Goal: Task Accomplishment & Management: Manage account settings

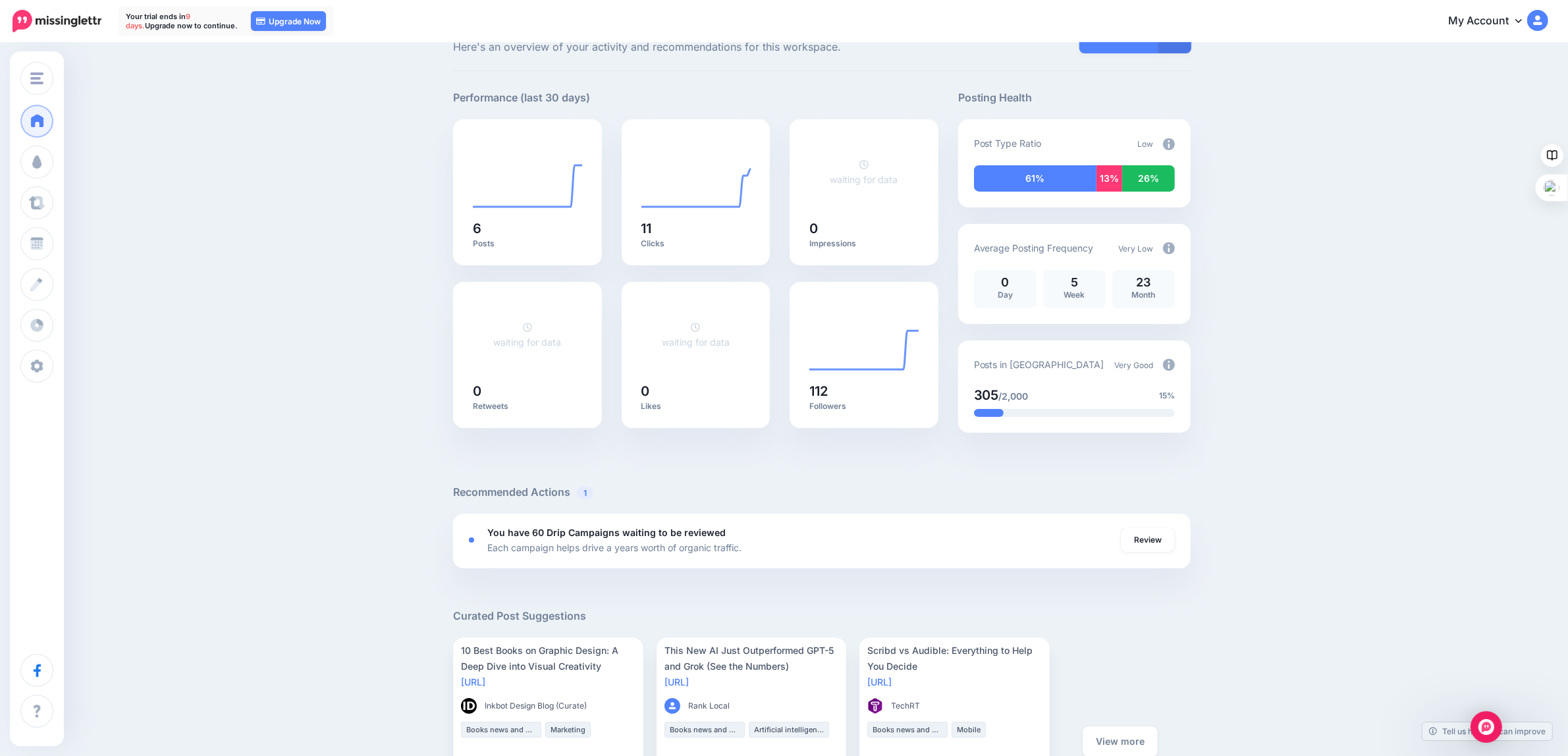
scroll to position [7, 0]
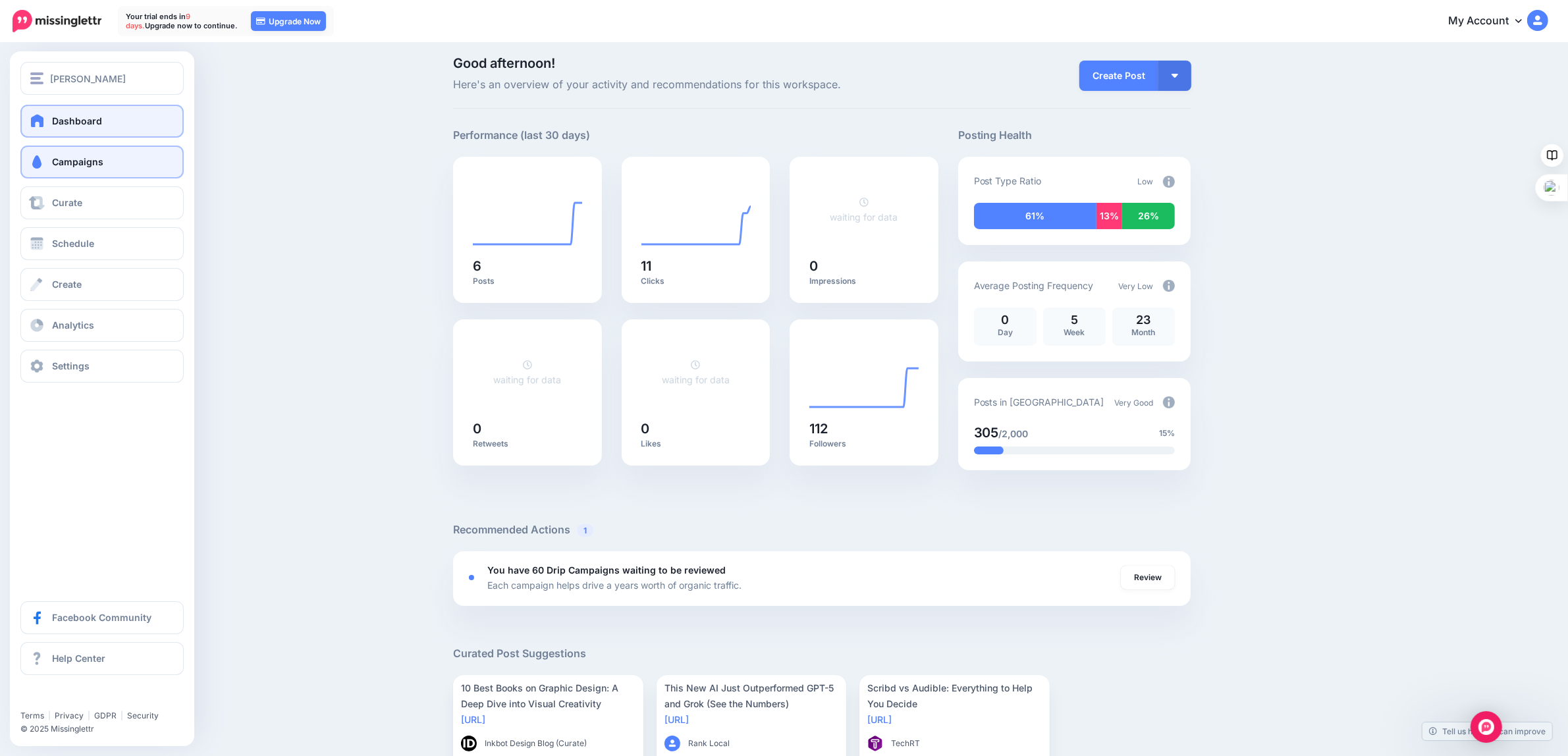
click at [61, 165] on span "Campaigns" at bounding box center [78, 162] width 52 height 11
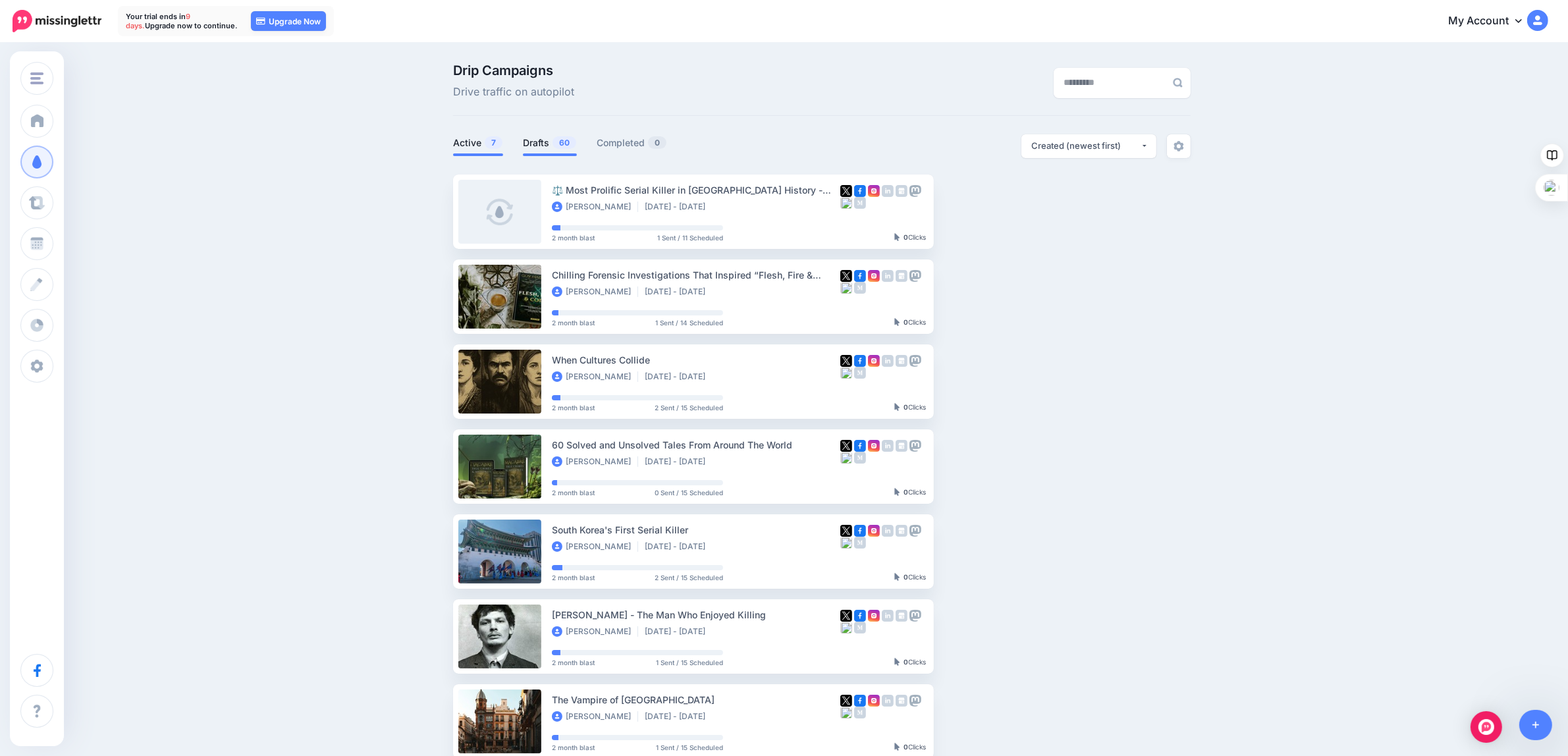
click at [564, 147] on span "60" at bounding box center [564, 142] width 24 height 13
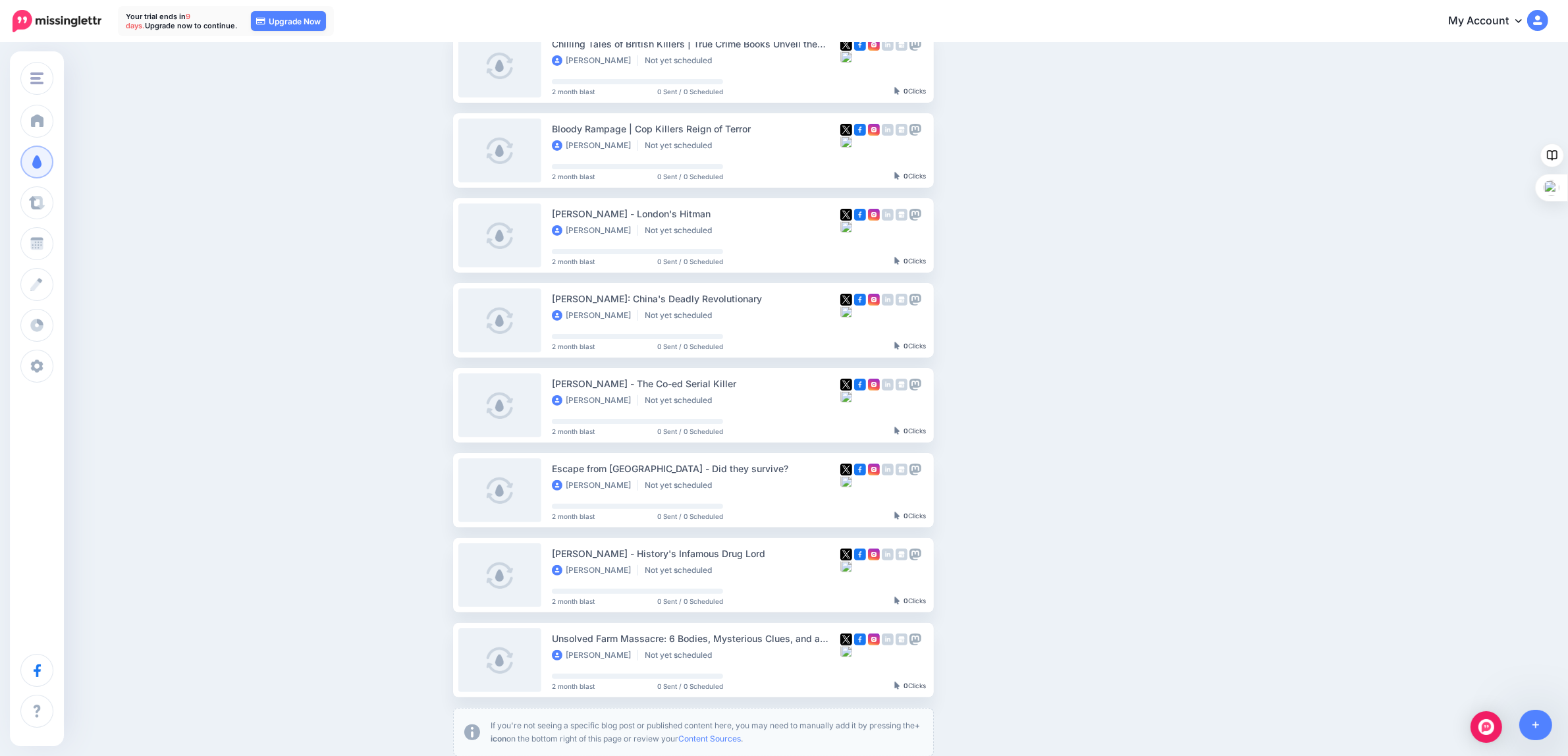
scroll to position [412, 0]
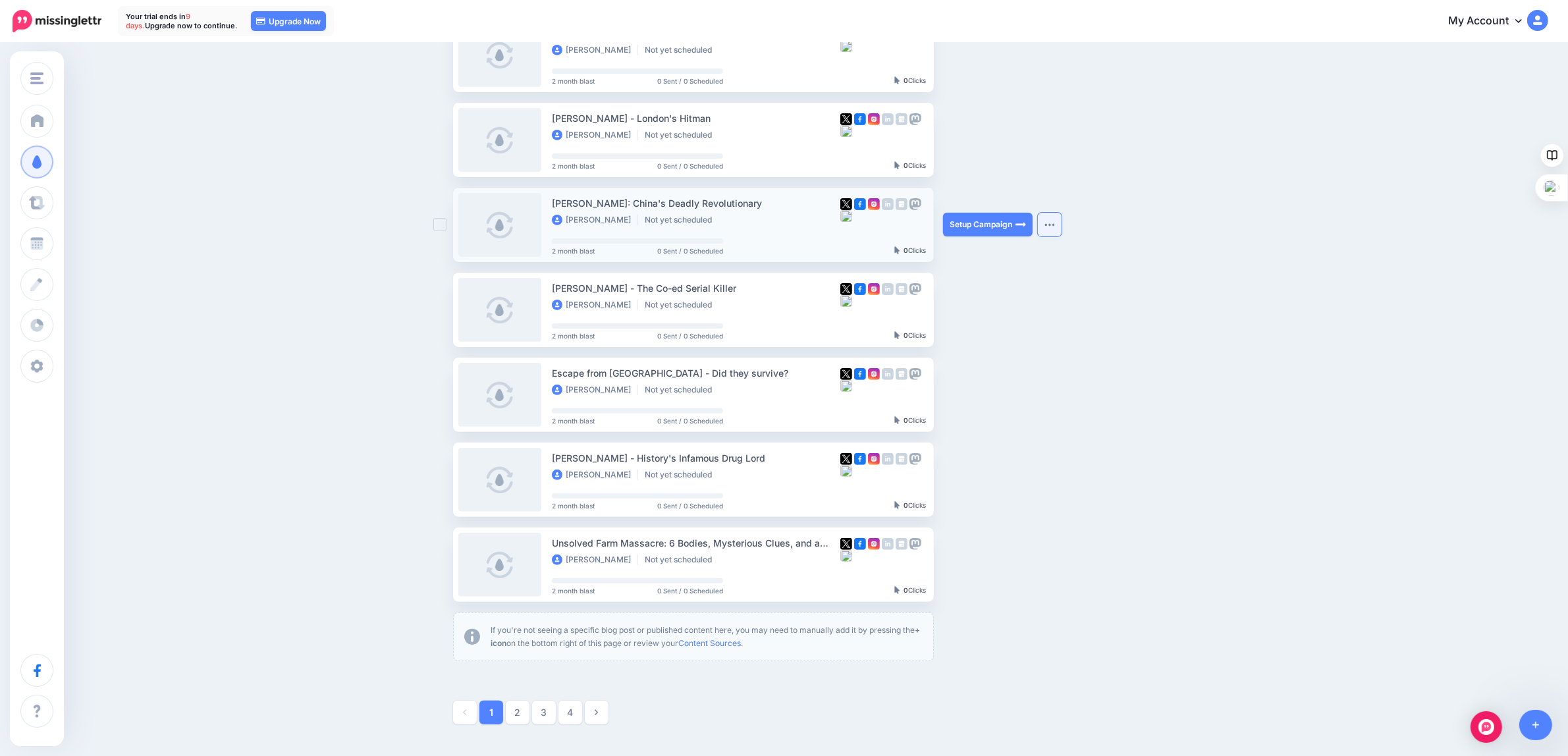
click at [1054, 226] on img "button" at bounding box center [1050, 224] width 10 height 4
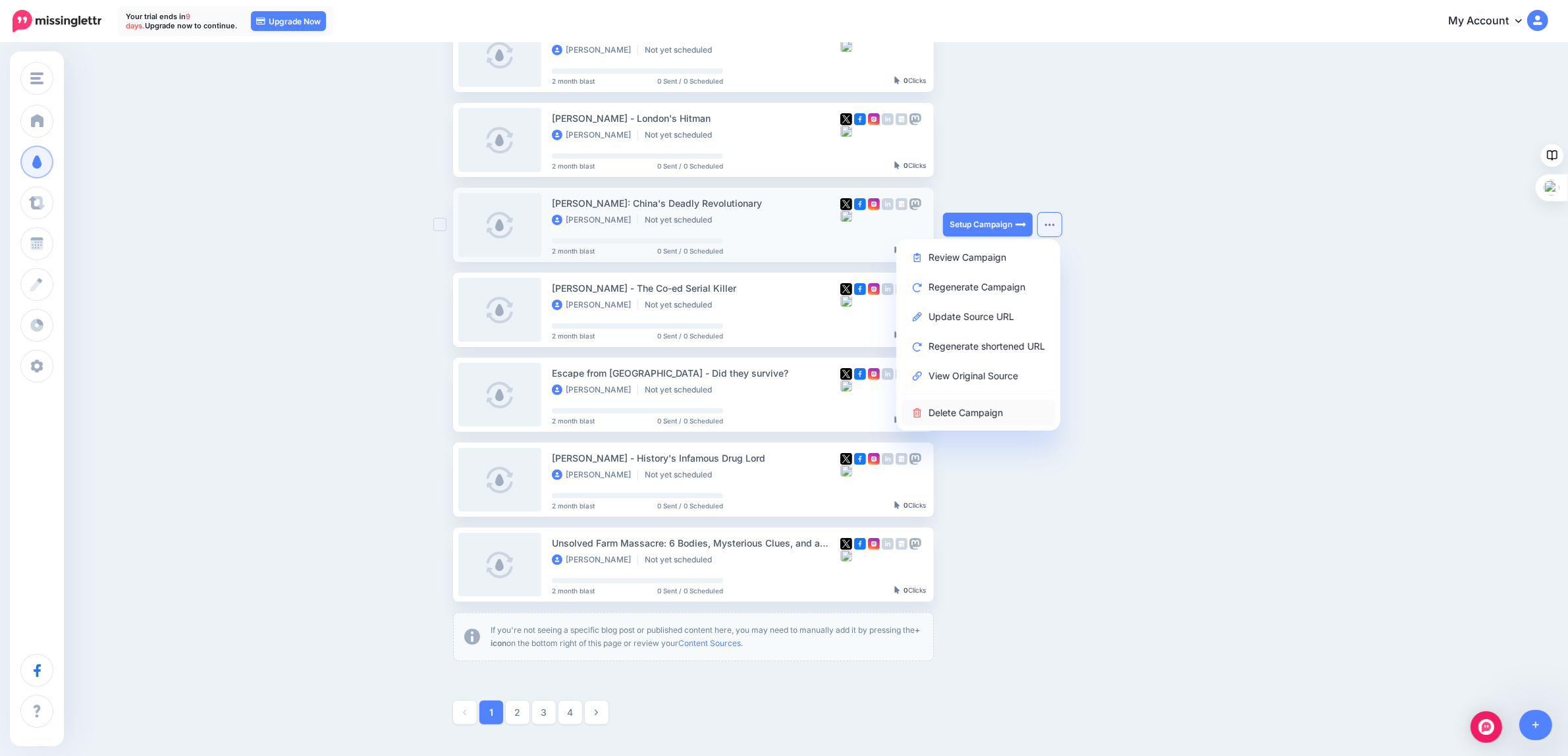
click at [963, 406] on link "Delete Campaign" at bounding box center [978, 412] width 153 height 25
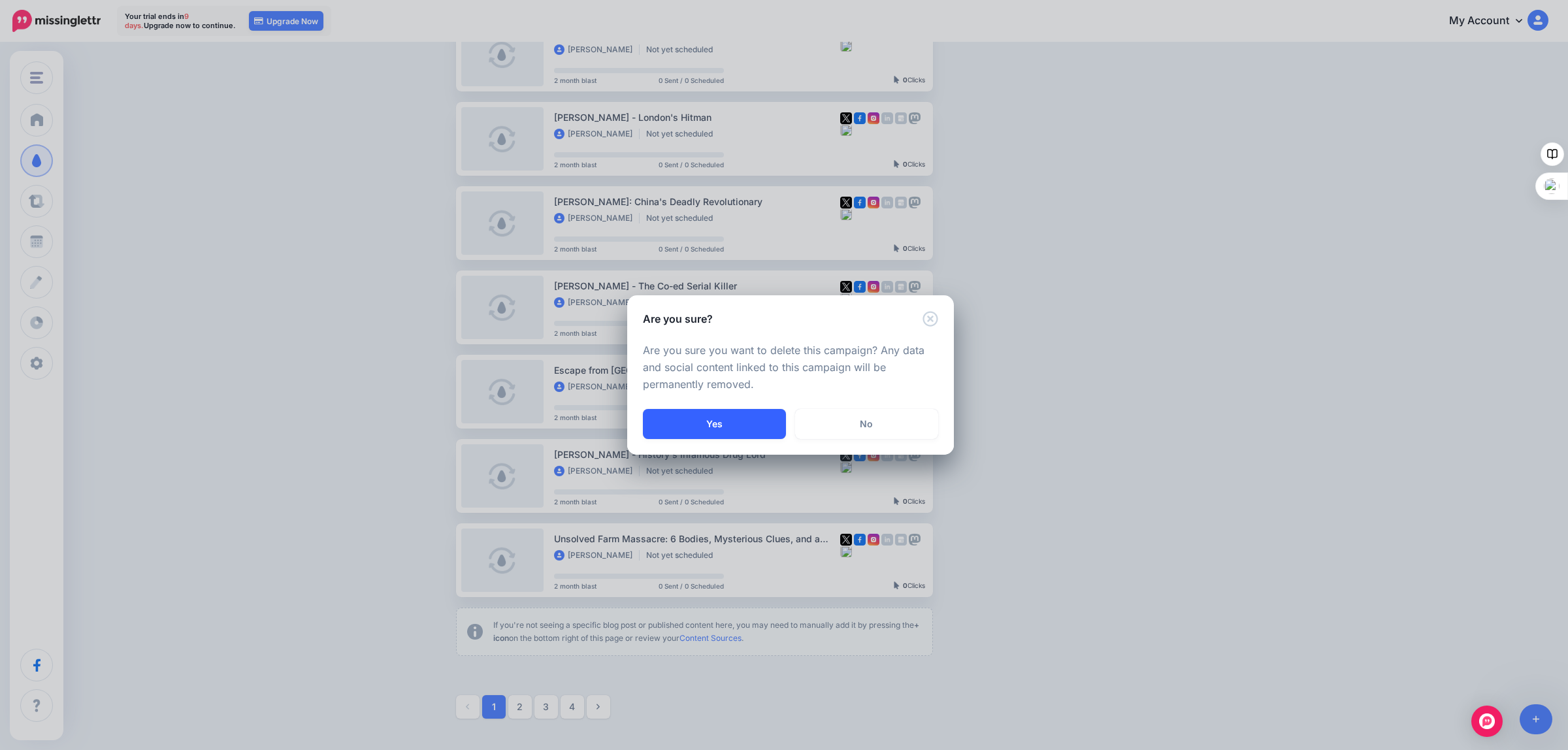
click at [710, 422] on button "Yes" at bounding box center [714, 424] width 143 height 30
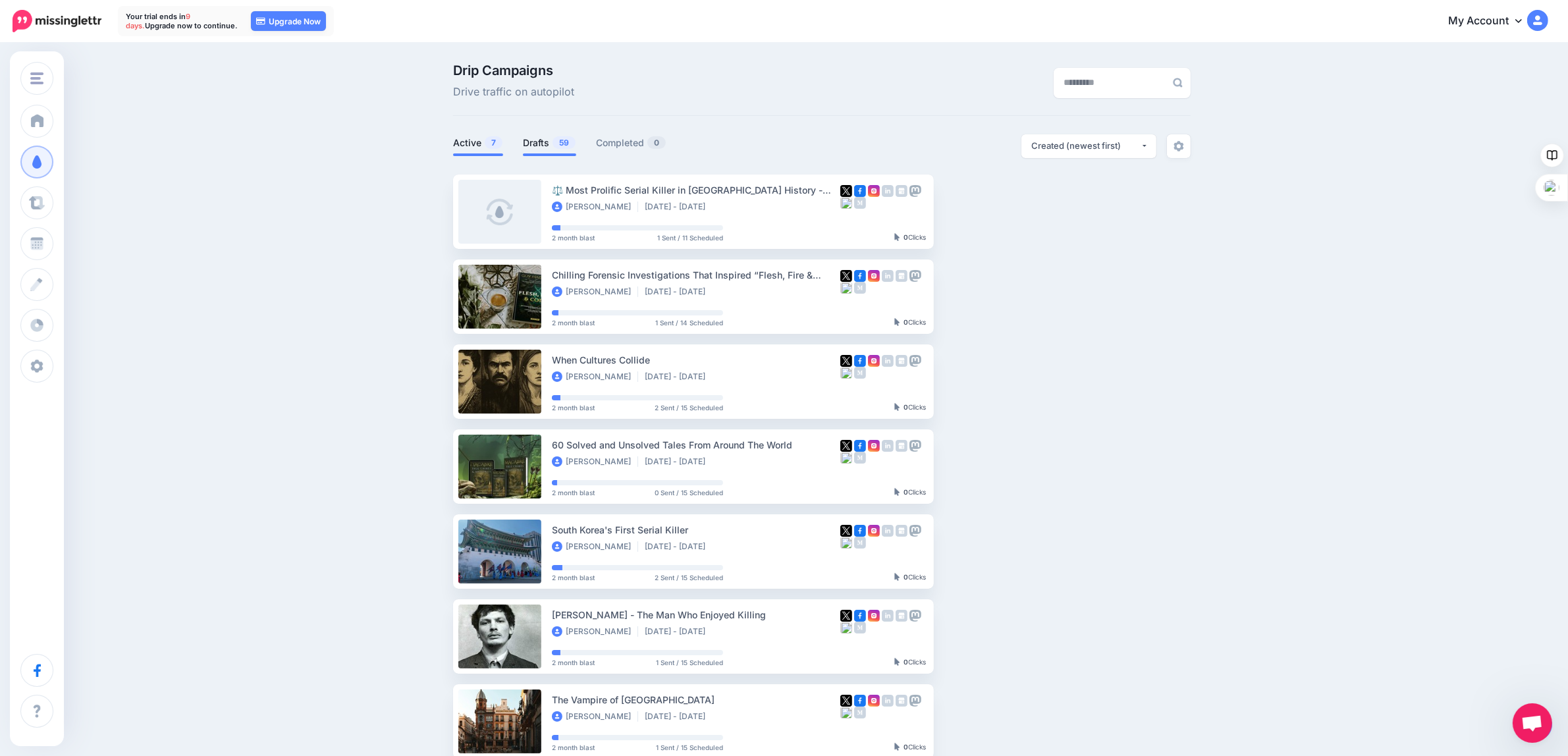
click at [557, 146] on link "Drafts 59" at bounding box center [549, 142] width 53 height 16
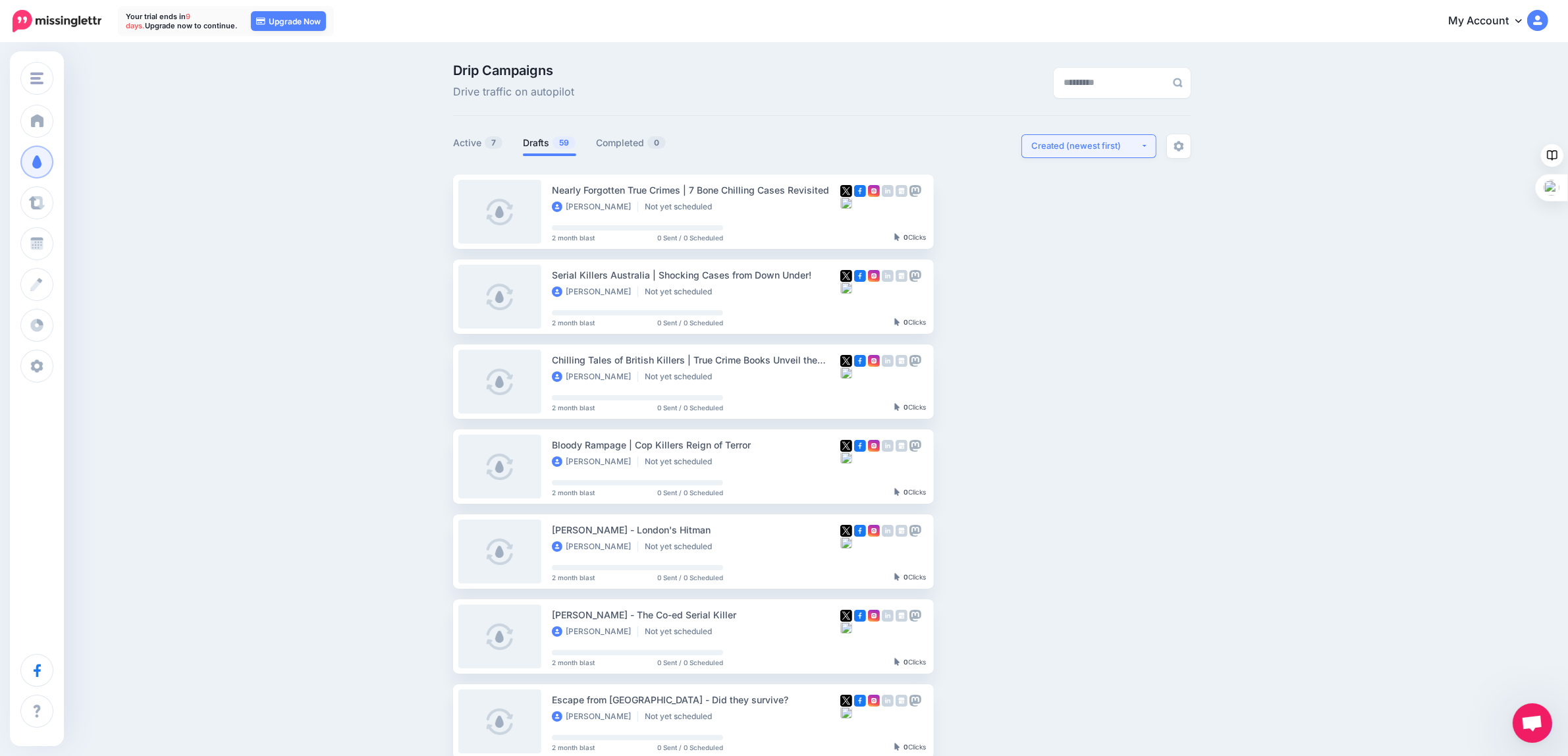
click at [1087, 145] on div "Created (newest first)" at bounding box center [1086, 146] width 109 height 13
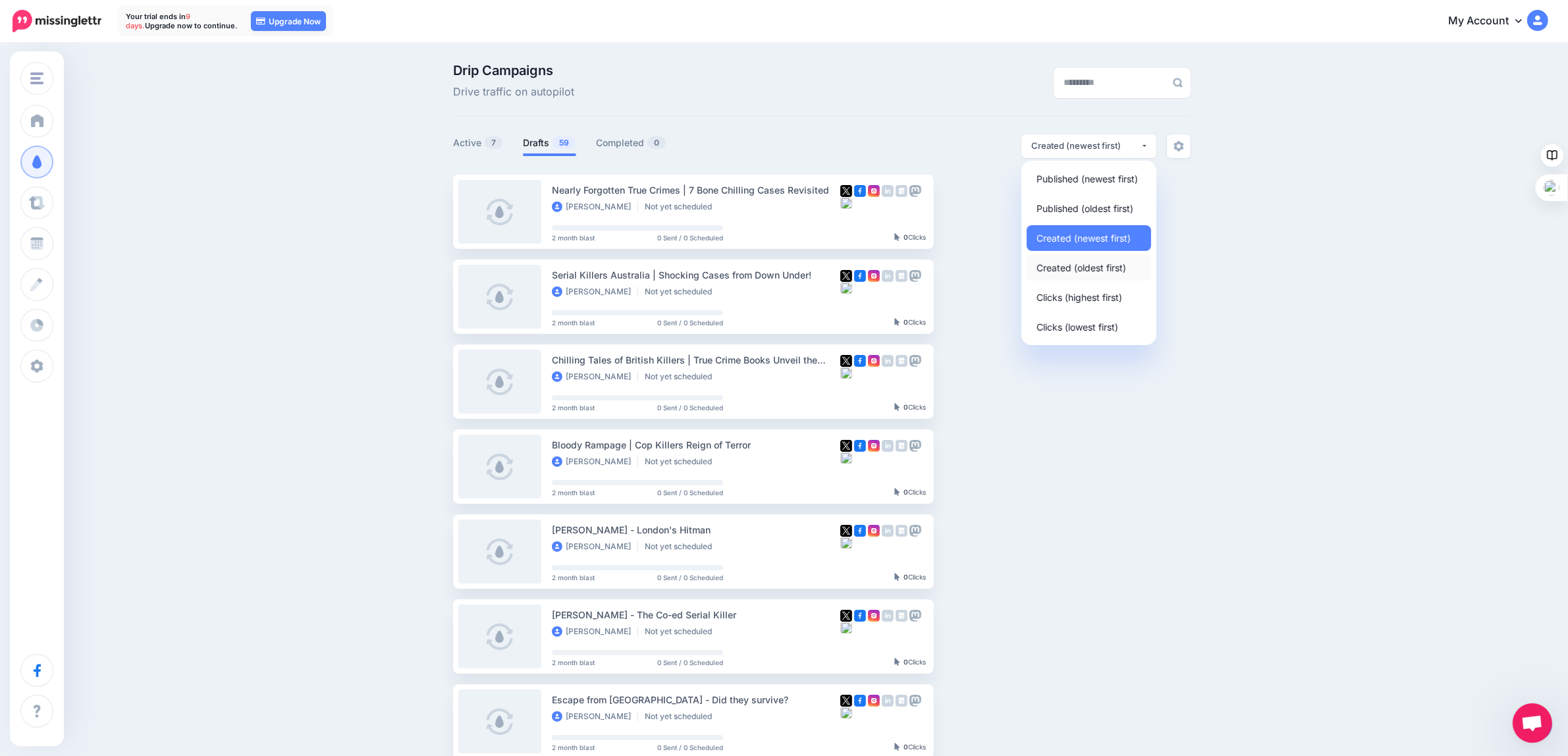
click at [1061, 266] on span "Created (oldest first)" at bounding box center [1082, 267] width 90 height 16
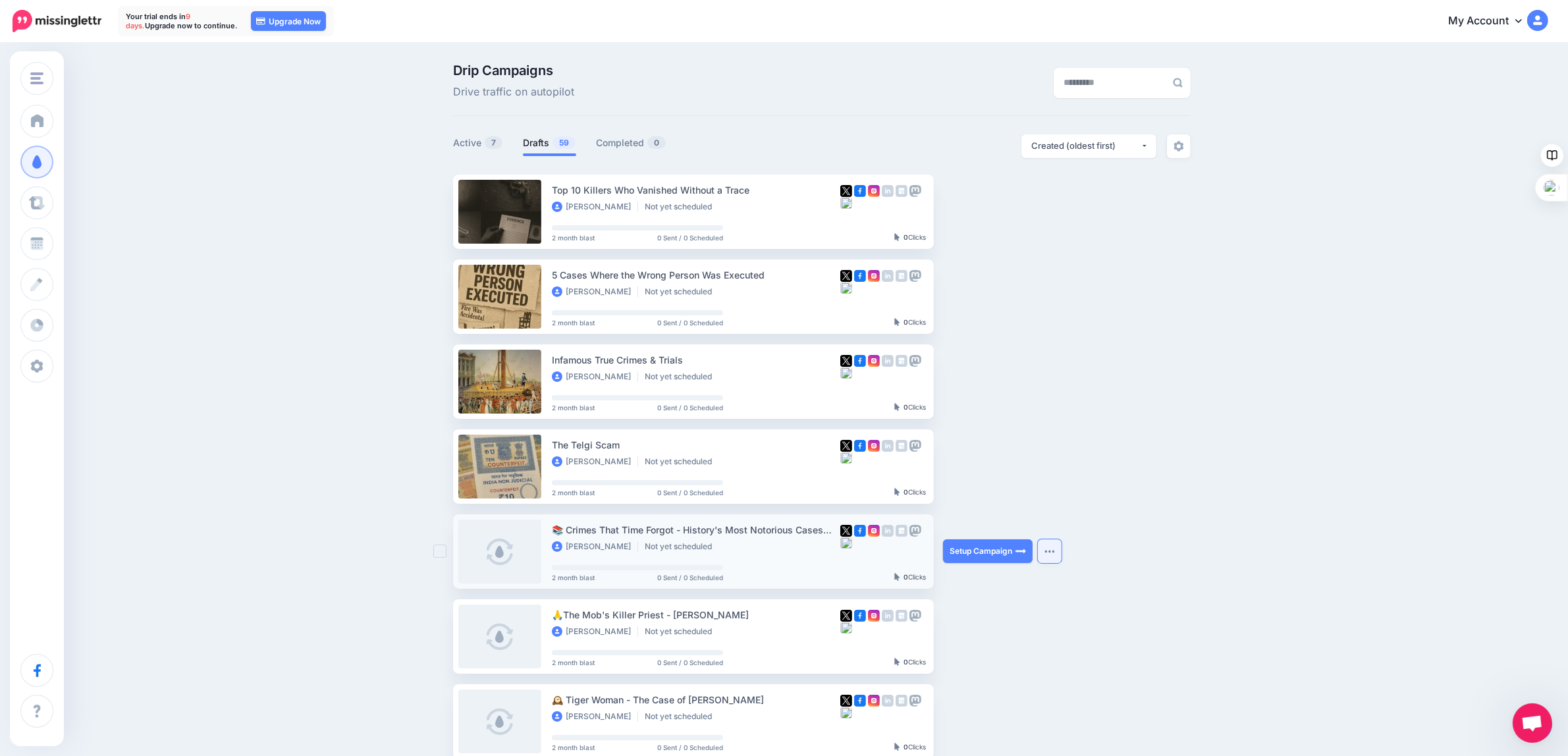
click at [1052, 548] on button "button" at bounding box center [1050, 552] width 24 height 24
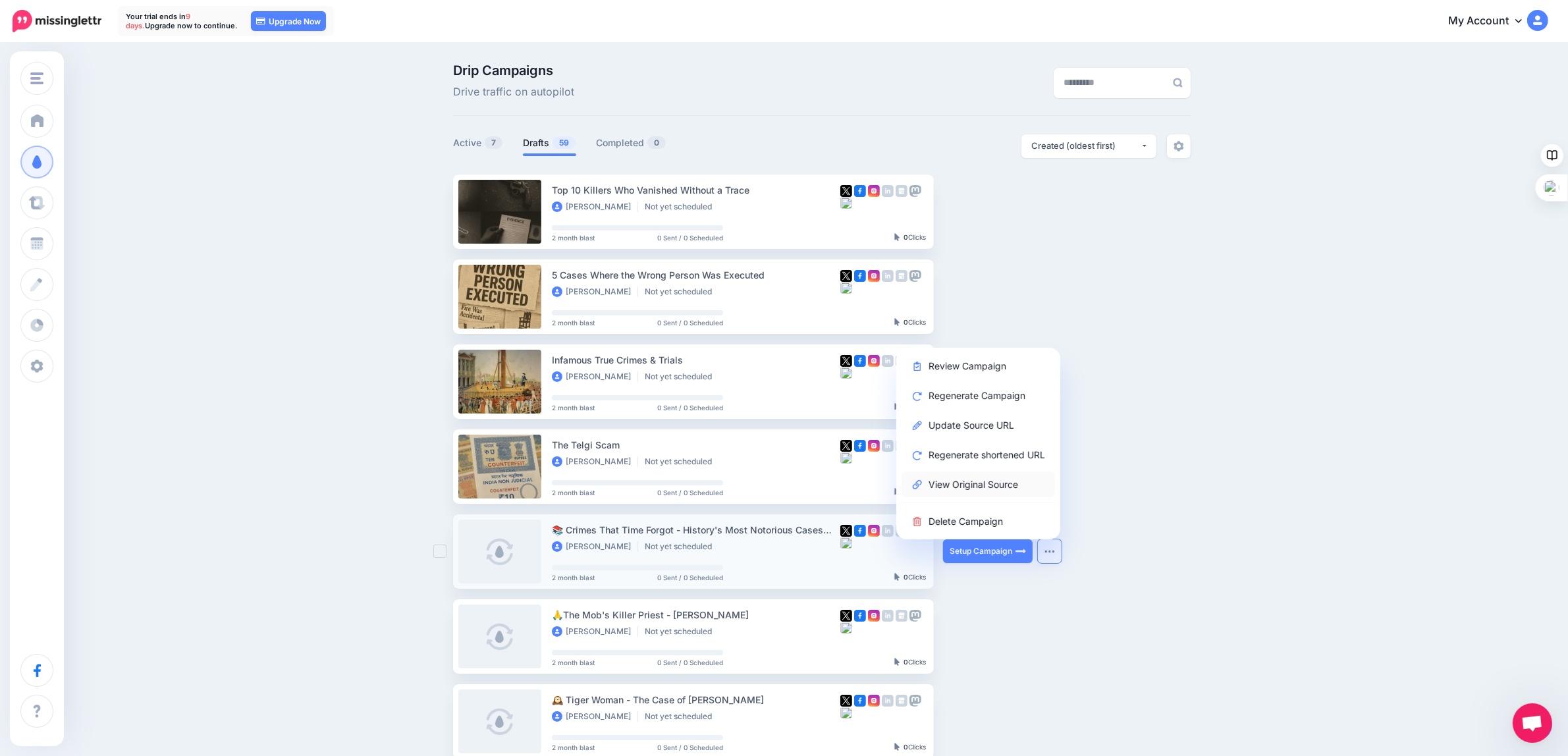
click at [979, 479] on link "View Original Source" at bounding box center [978, 484] width 153 height 25
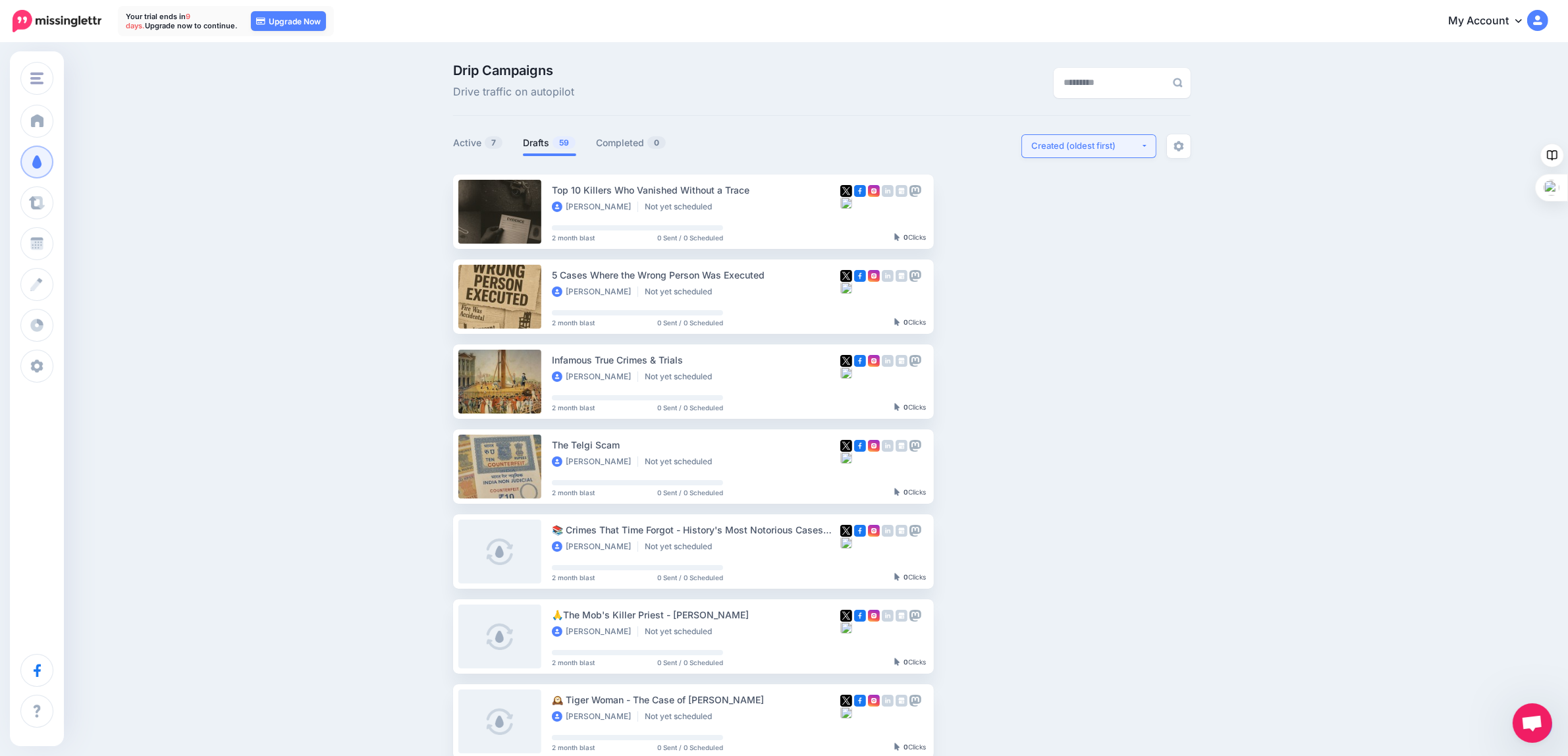
click at [1117, 153] on button "Created (oldest first)" at bounding box center [1089, 147] width 135 height 24
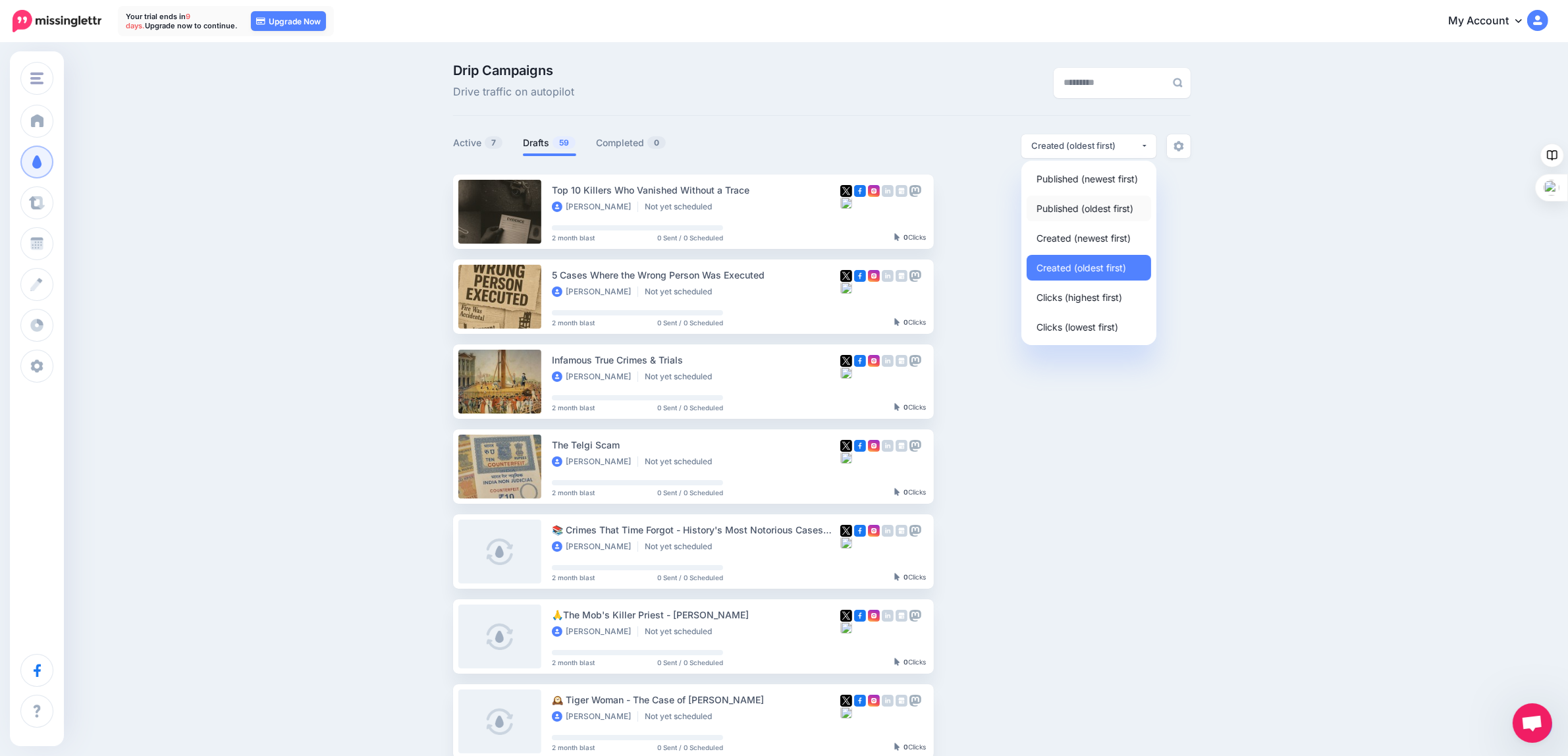
click at [1057, 211] on span "Published (oldest first)" at bounding box center [1085, 208] width 97 height 16
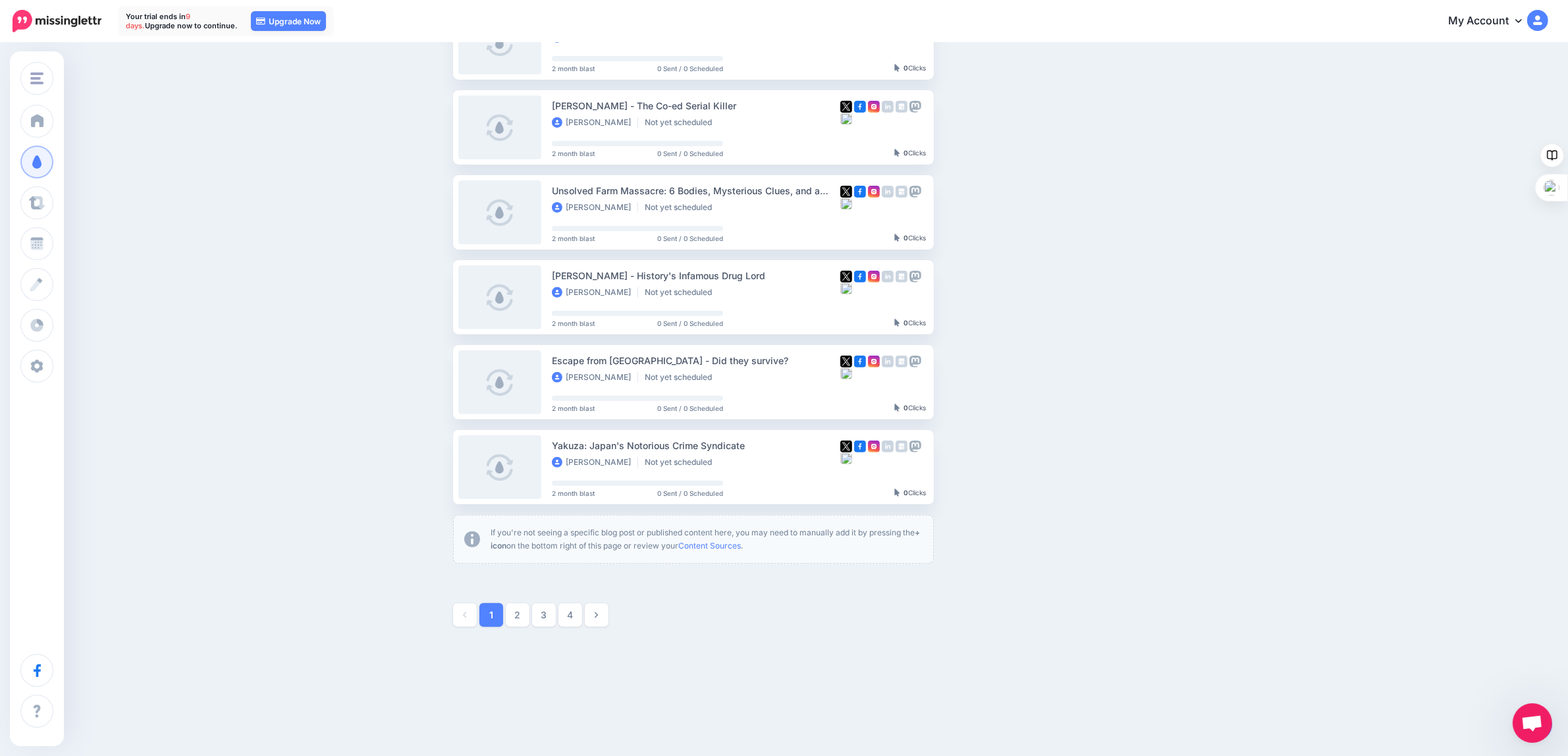
scroll to position [512, 0]
click at [527, 612] on link "2" at bounding box center [518, 613] width 24 height 24
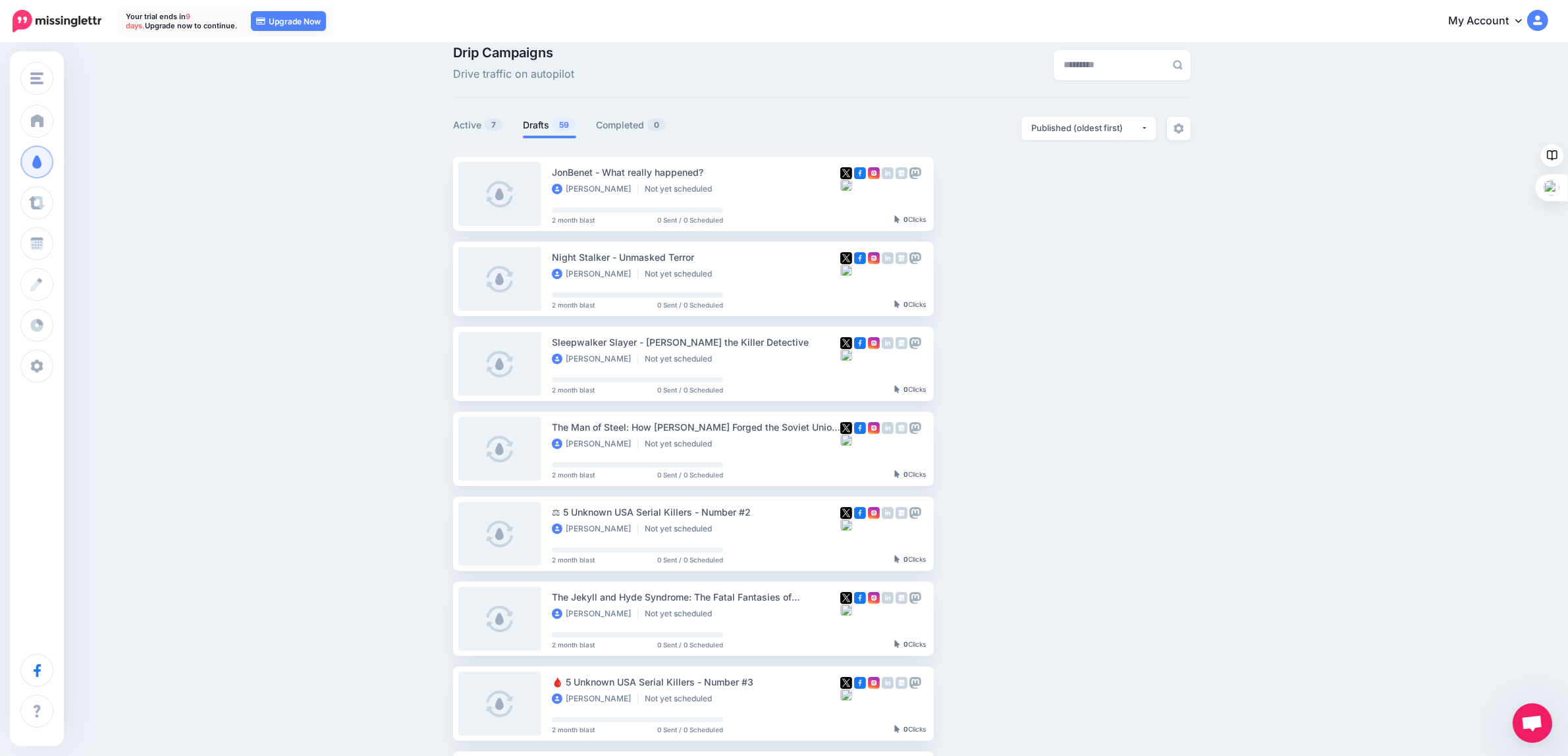
scroll to position [0, 0]
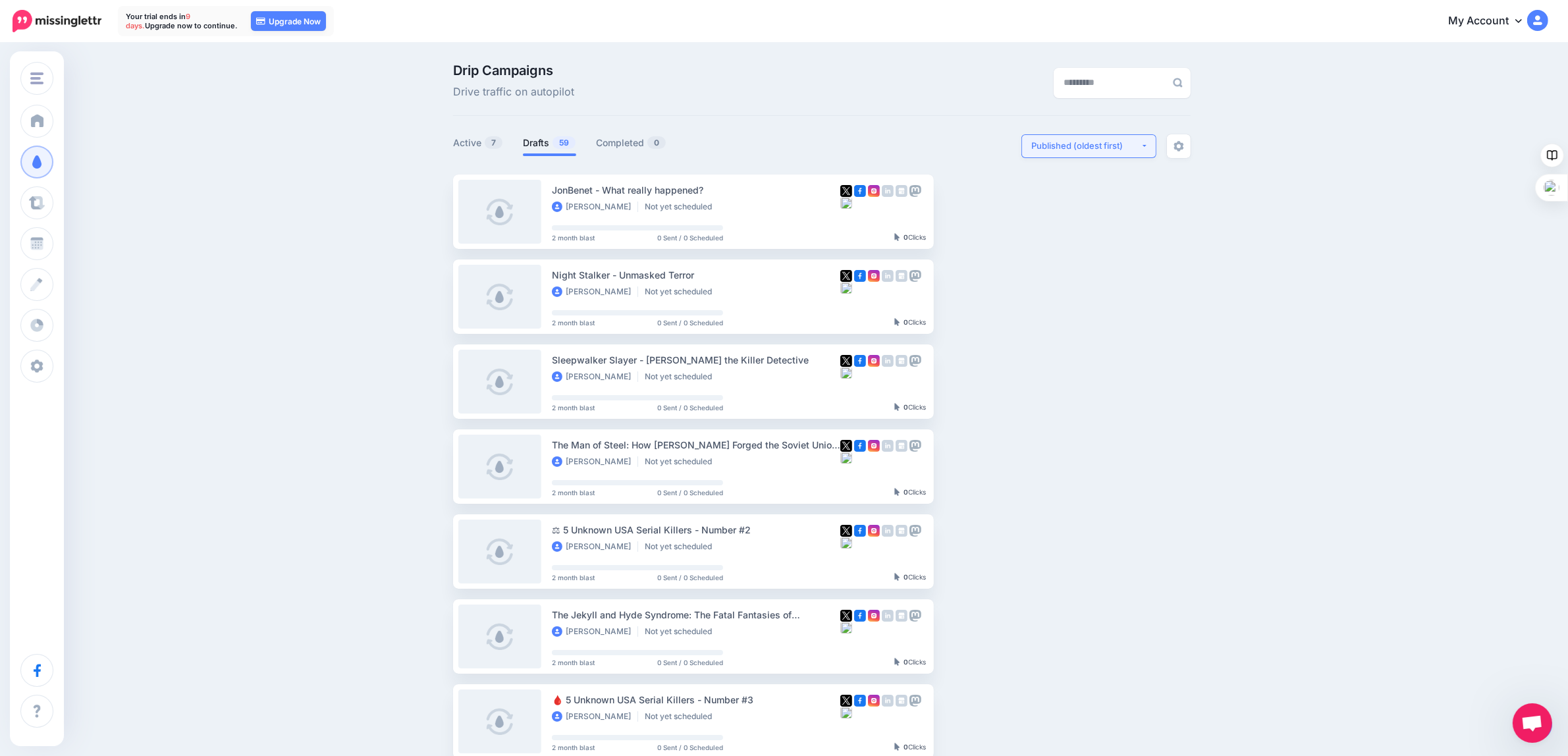
click at [1117, 150] on div "Published (oldest first)" at bounding box center [1086, 146] width 109 height 13
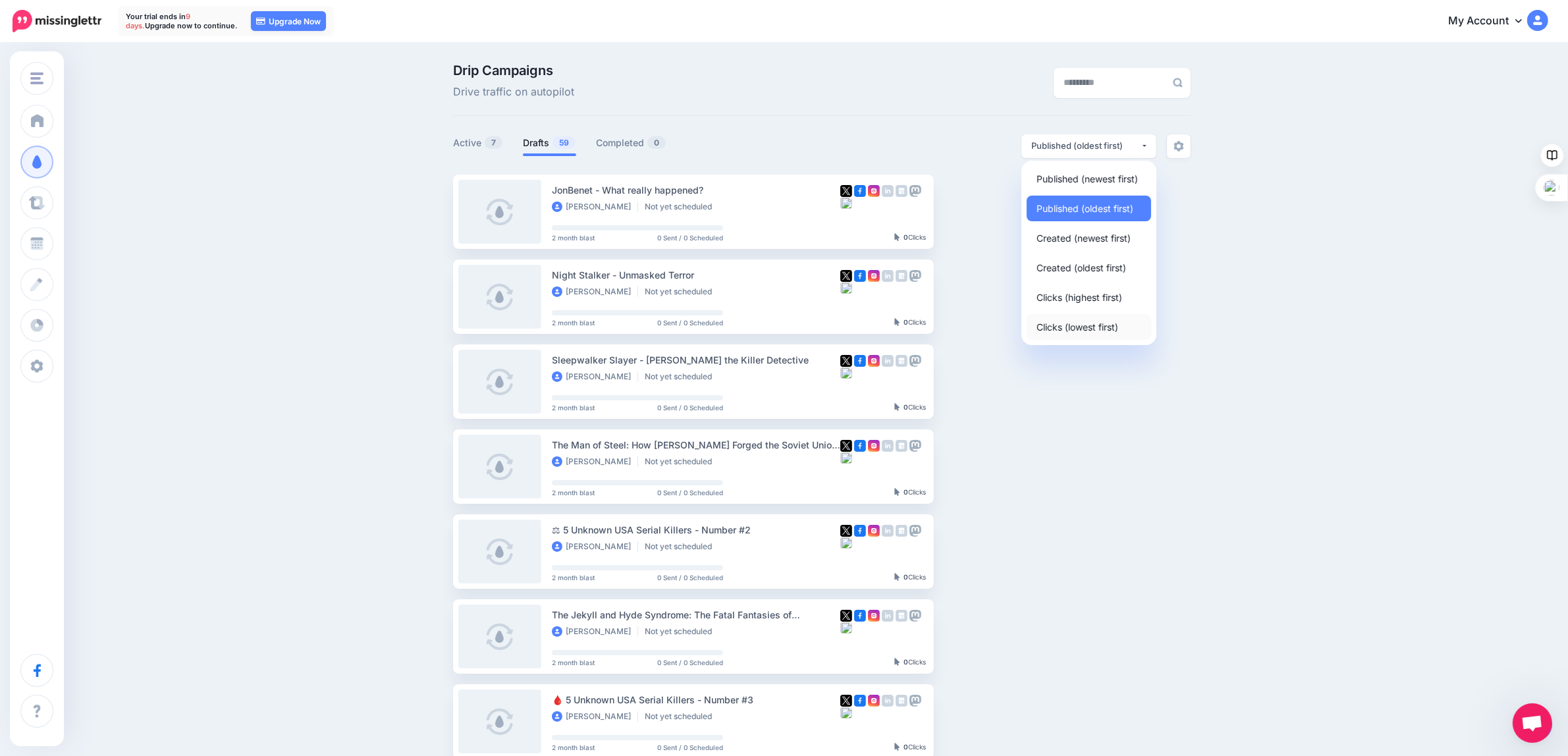
click at [1061, 325] on span "Clicks (lowest first)" at bounding box center [1077, 326] width 82 height 16
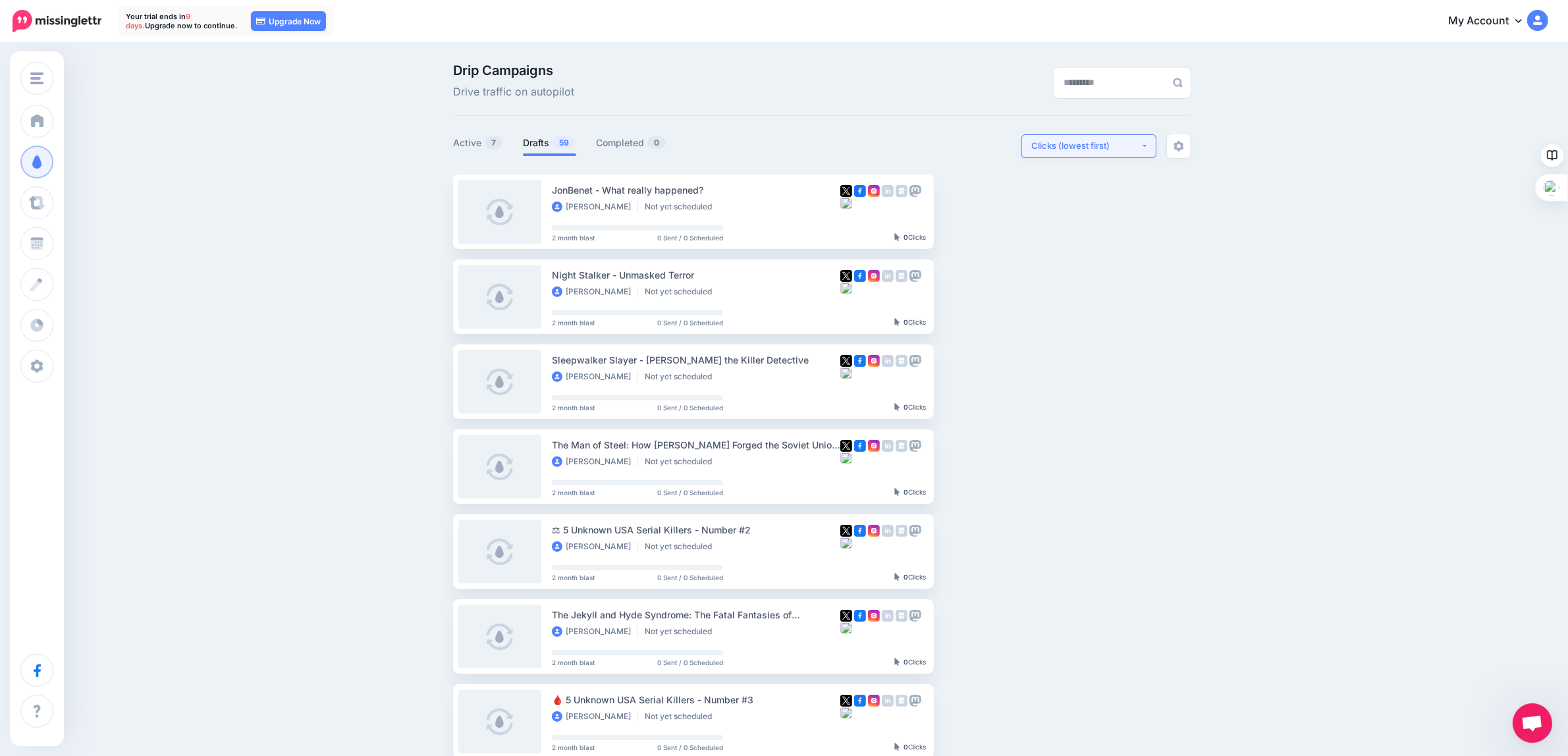
click at [1065, 148] on div "Clicks (lowest first)" at bounding box center [1086, 146] width 109 height 13
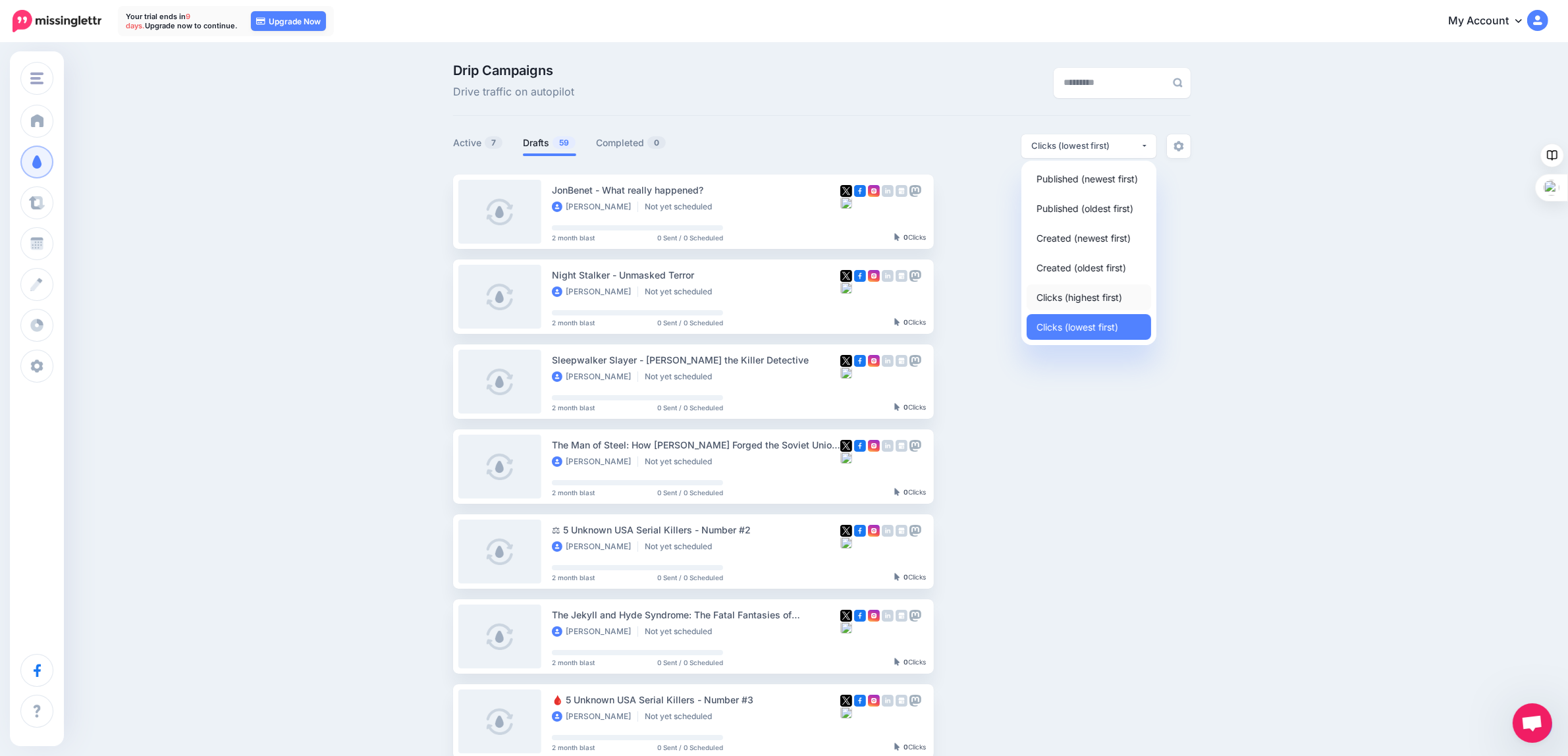
click at [1068, 294] on span "Clicks (highest first)" at bounding box center [1079, 296] width 85 height 16
select select "**********"
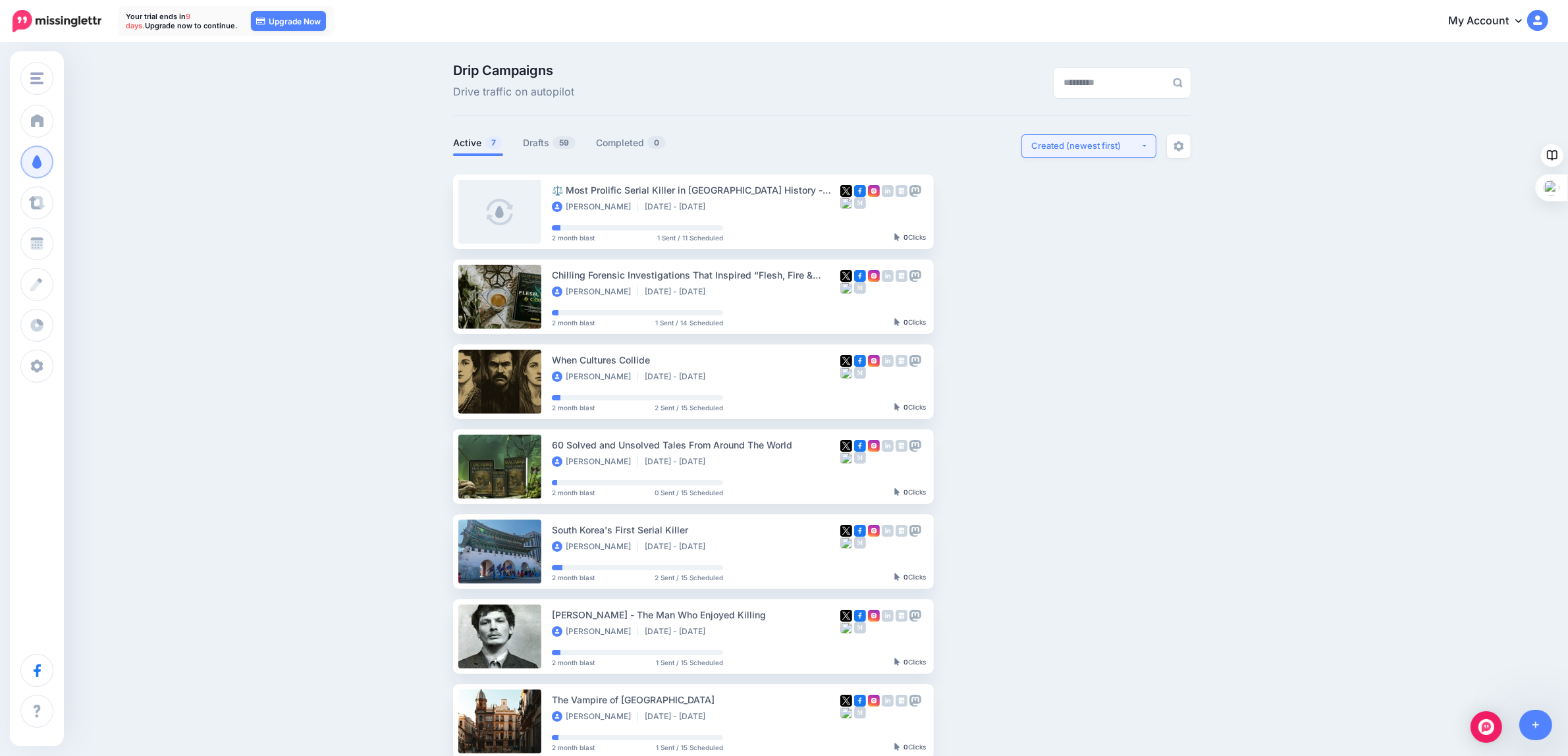
click at [1106, 140] on div "Created (newest first)" at bounding box center [1086, 146] width 109 height 13
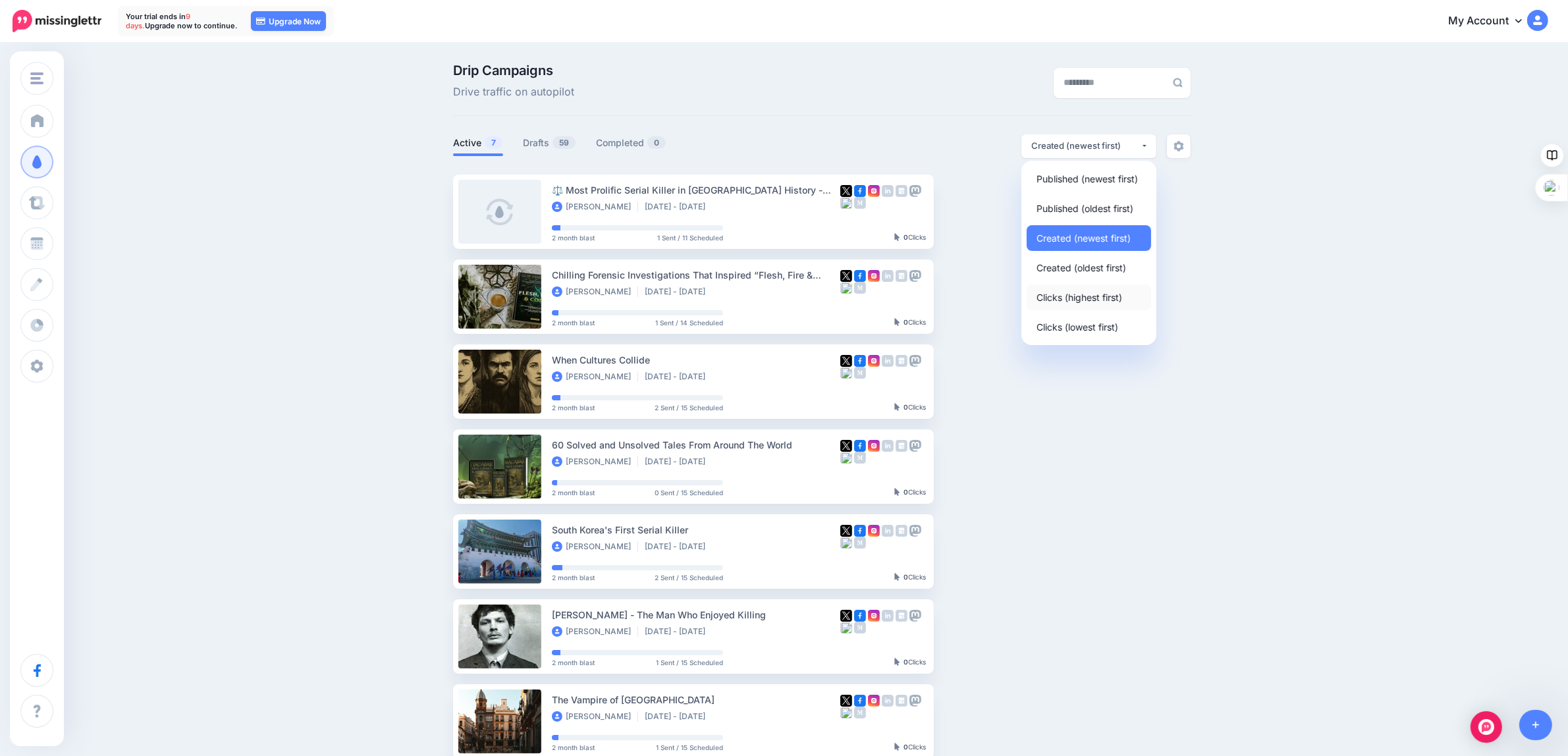
click at [1072, 293] on span "Clicks (highest first)" at bounding box center [1079, 296] width 85 height 16
select select "**********"
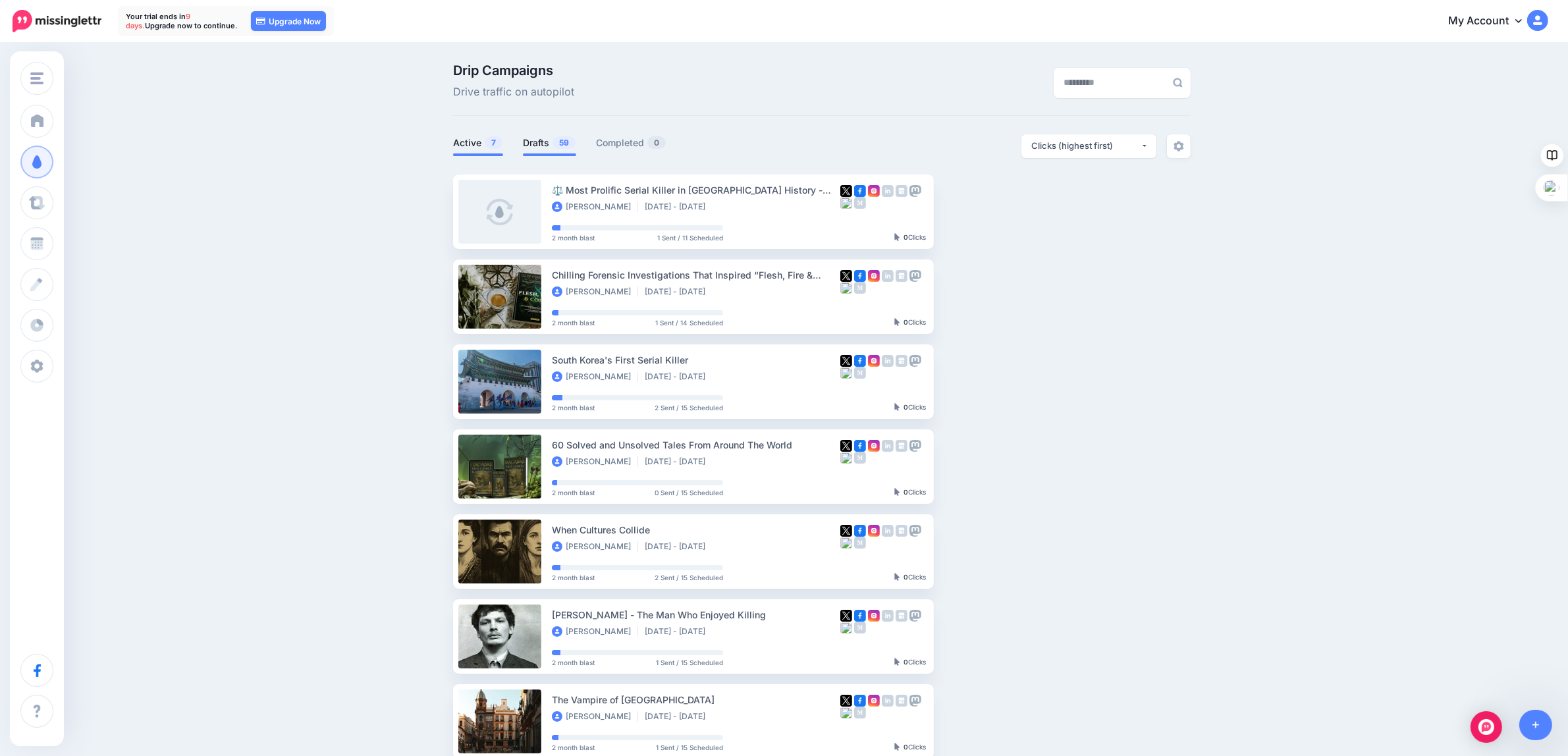
click at [552, 146] on link "Drafts 59" at bounding box center [549, 142] width 53 height 16
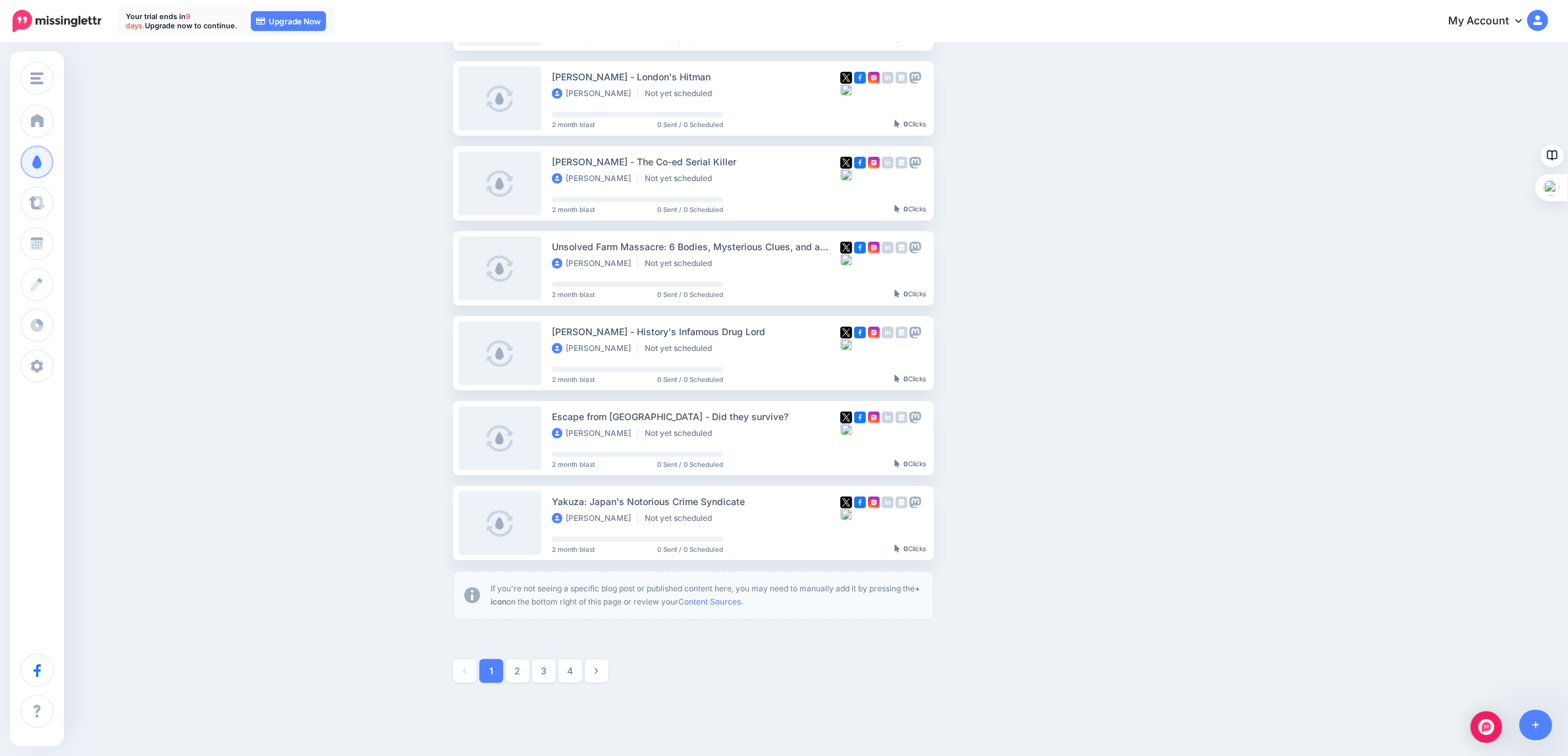
scroll to position [430, 0]
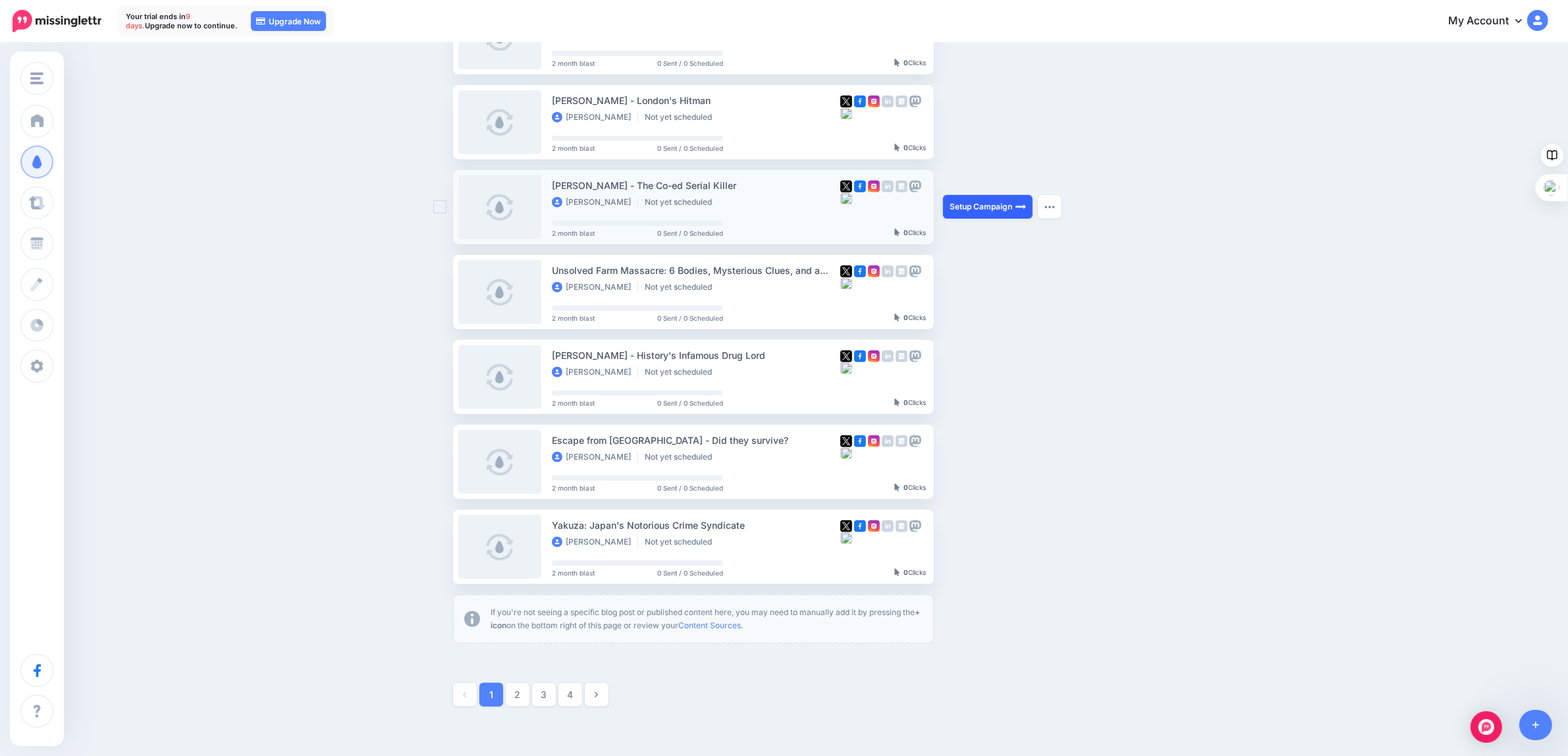
click at [992, 200] on link "Setup Campaign" at bounding box center [988, 207] width 90 height 24
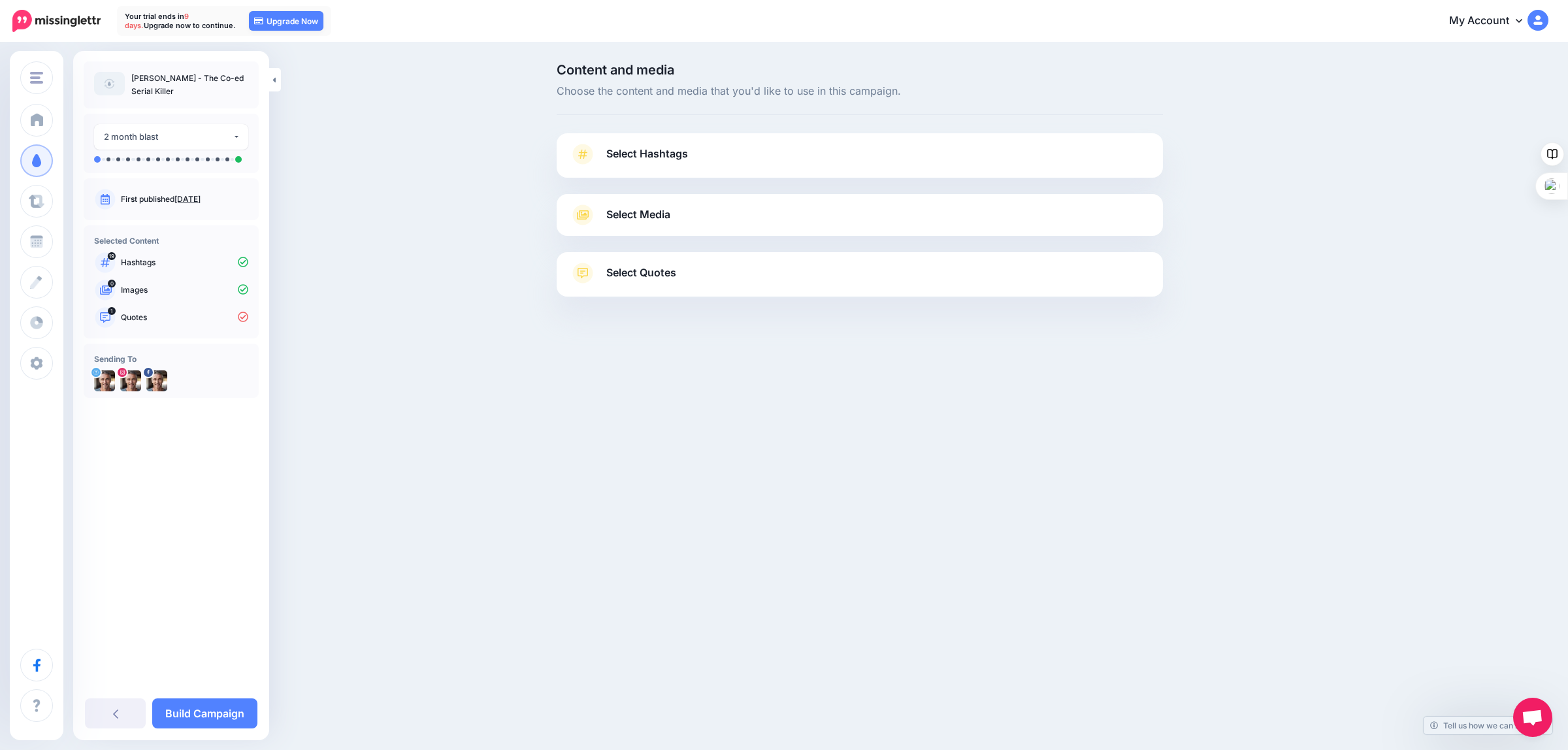
click at [628, 155] on span "Select Hashtags" at bounding box center [647, 154] width 82 height 18
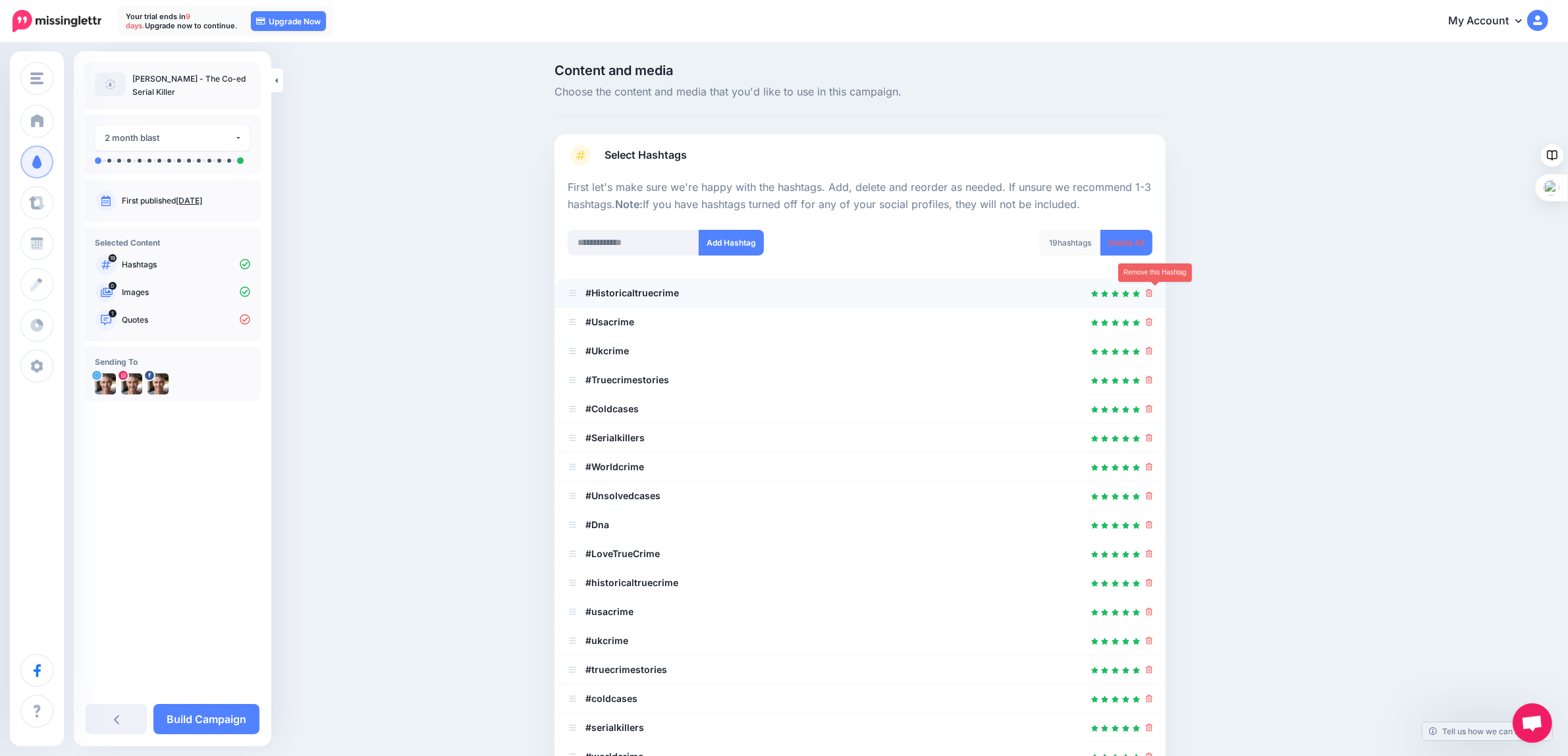
click at [1153, 290] on icon at bounding box center [1150, 293] width 7 height 8
click at [1153, 324] on icon at bounding box center [1150, 322] width 7 height 8
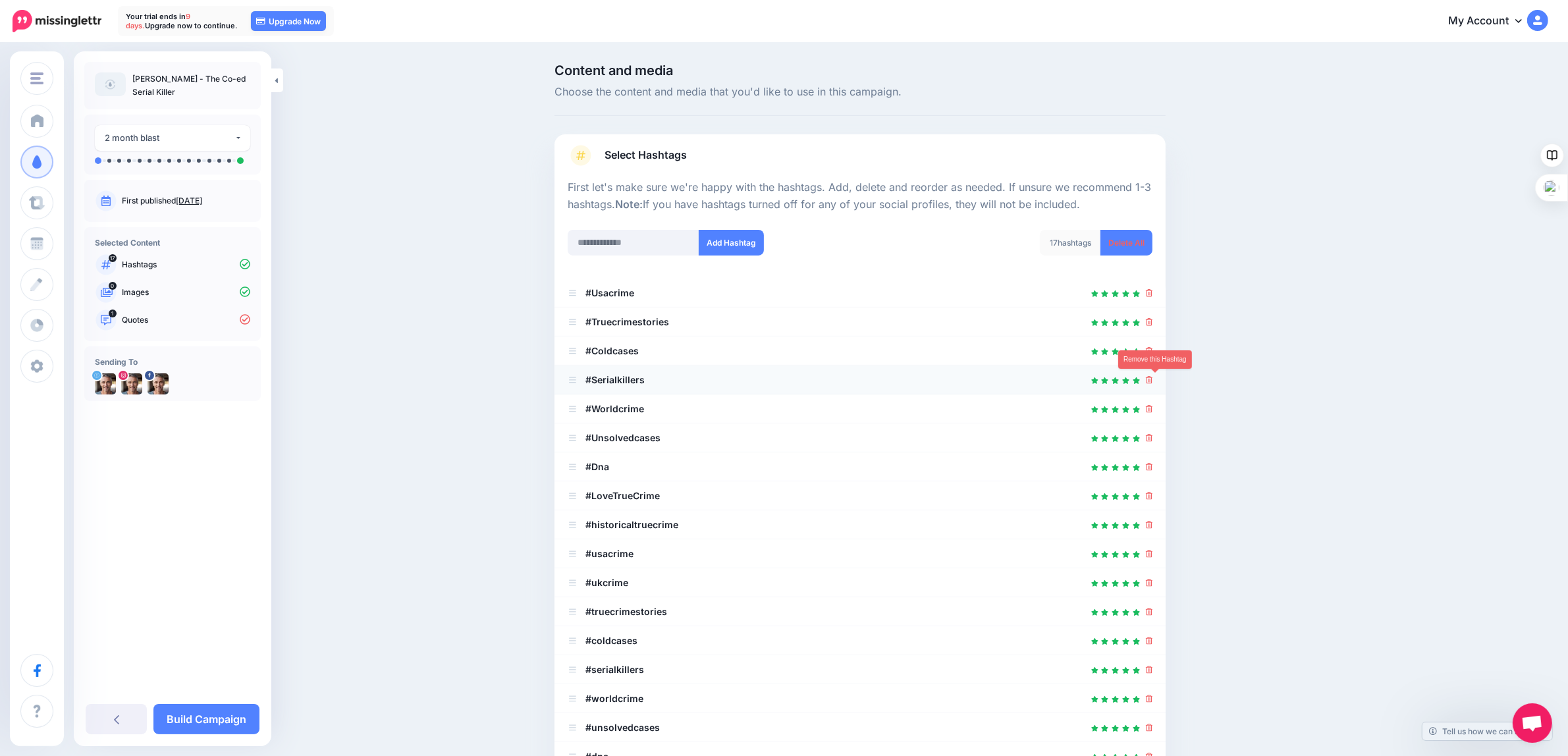
click at [1153, 380] on icon at bounding box center [1150, 379] width 7 height 8
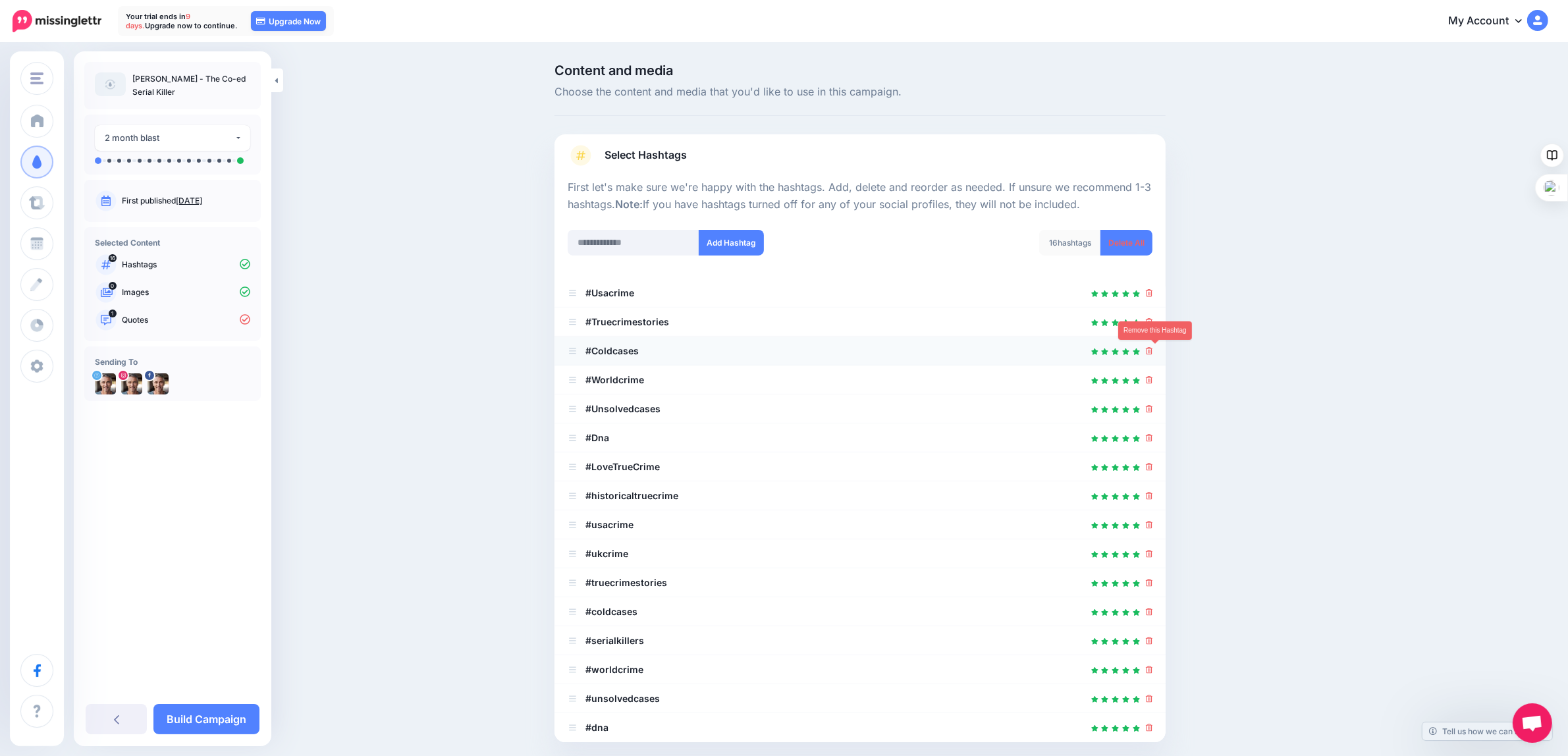
click at [1153, 351] on icon at bounding box center [1150, 351] width 7 height 8
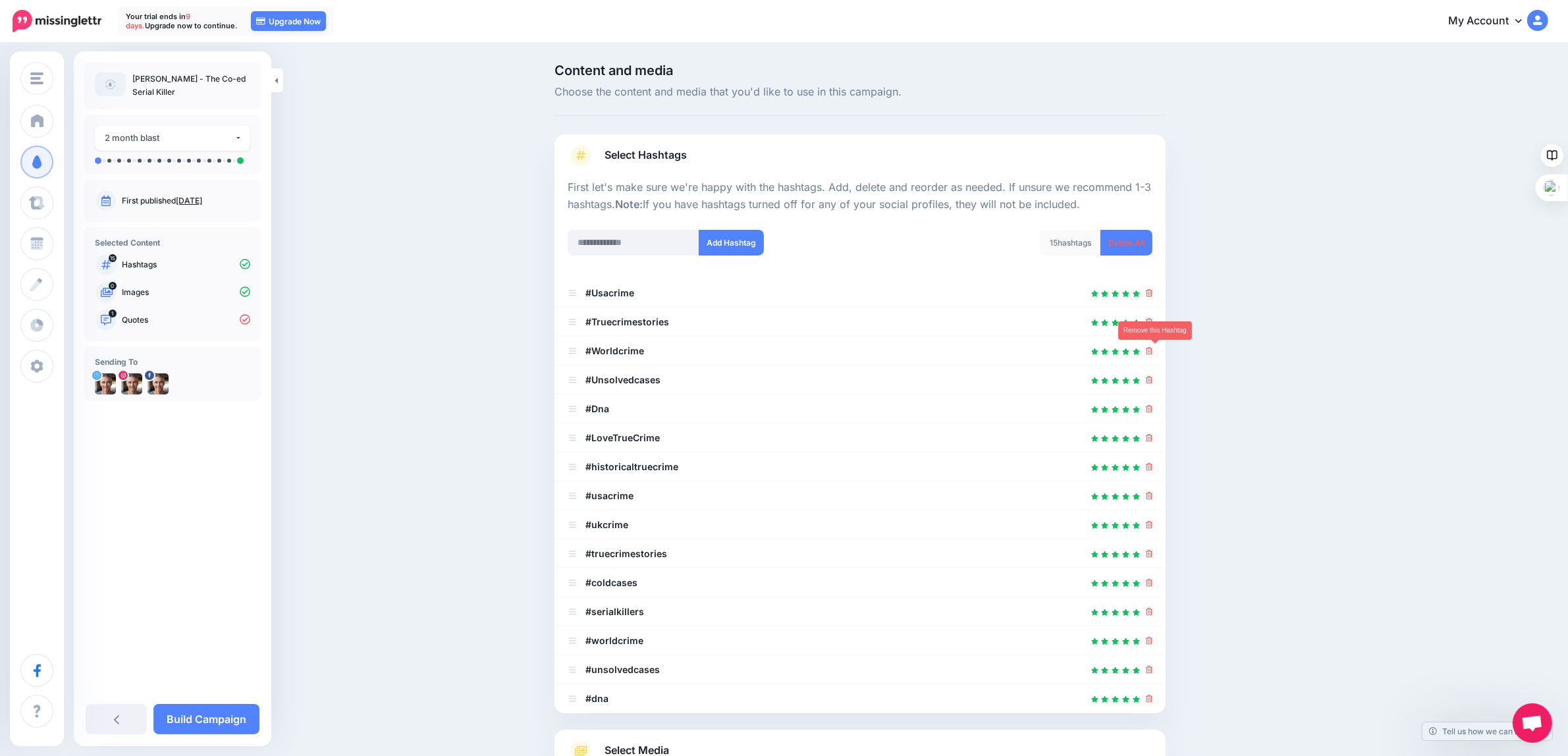
click at [1153, 351] on icon at bounding box center [1150, 351] width 7 height 8
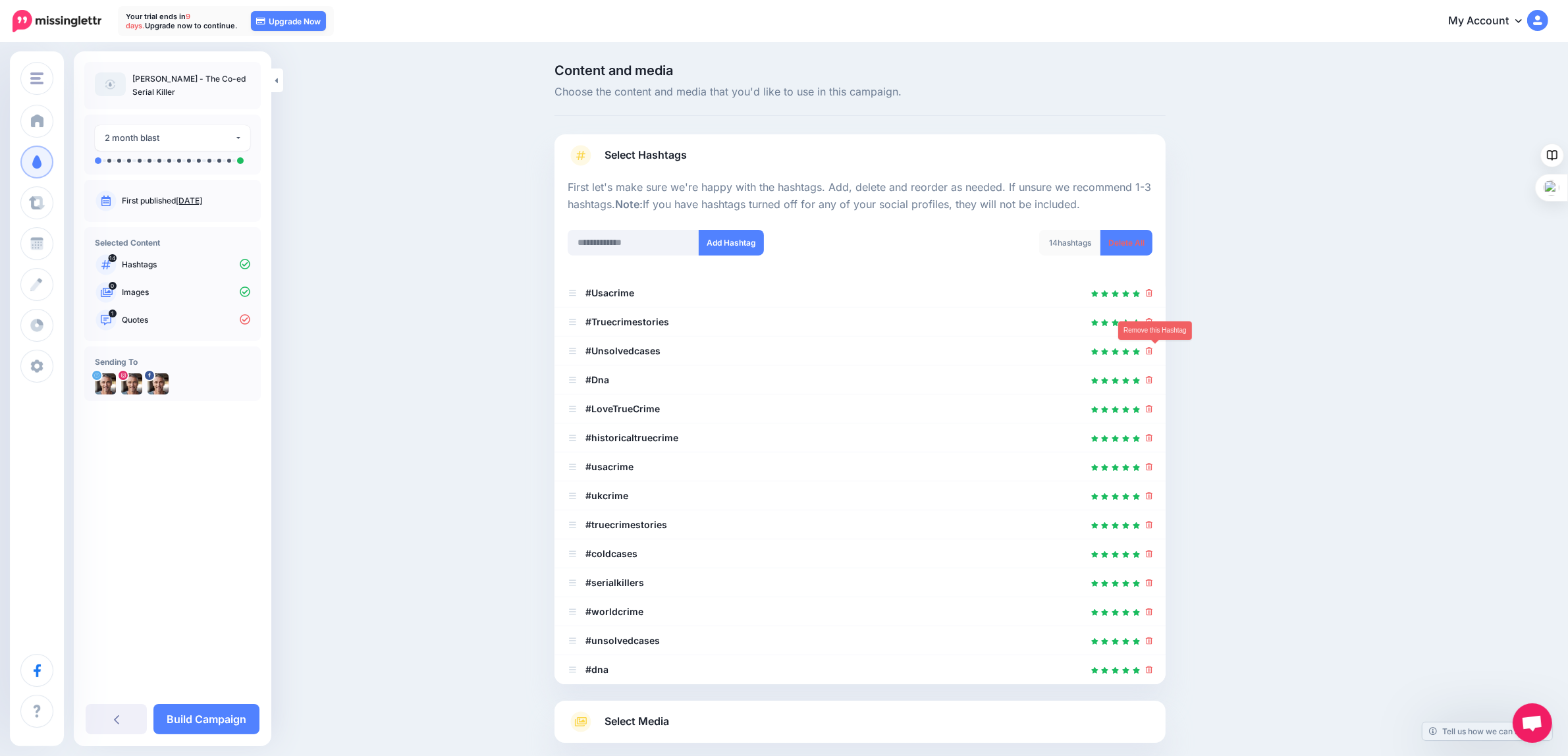
click at [1153, 351] on icon at bounding box center [1150, 351] width 7 height 8
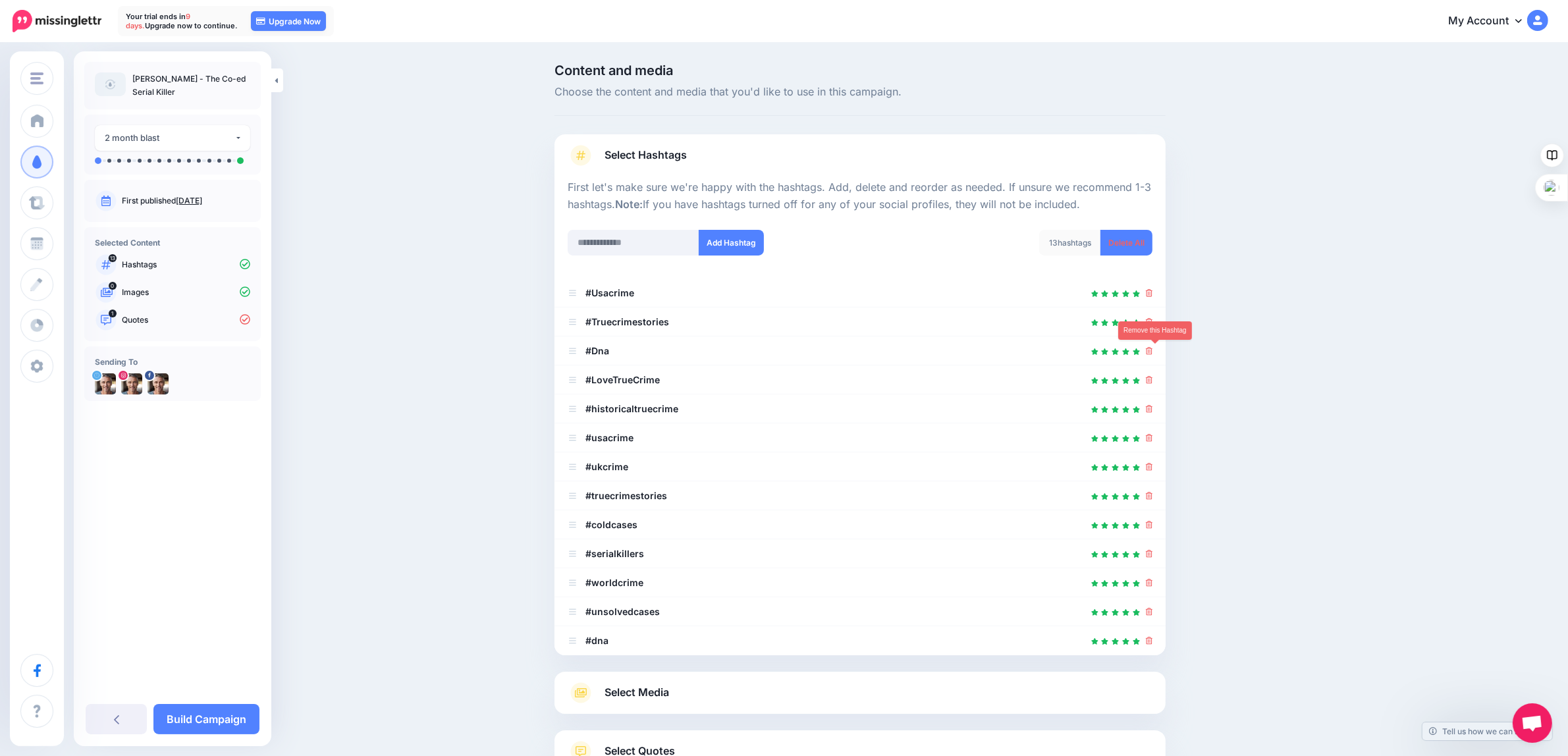
click at [1153, 351] on icon at bounding box center [1150, 351] width 7 height 8
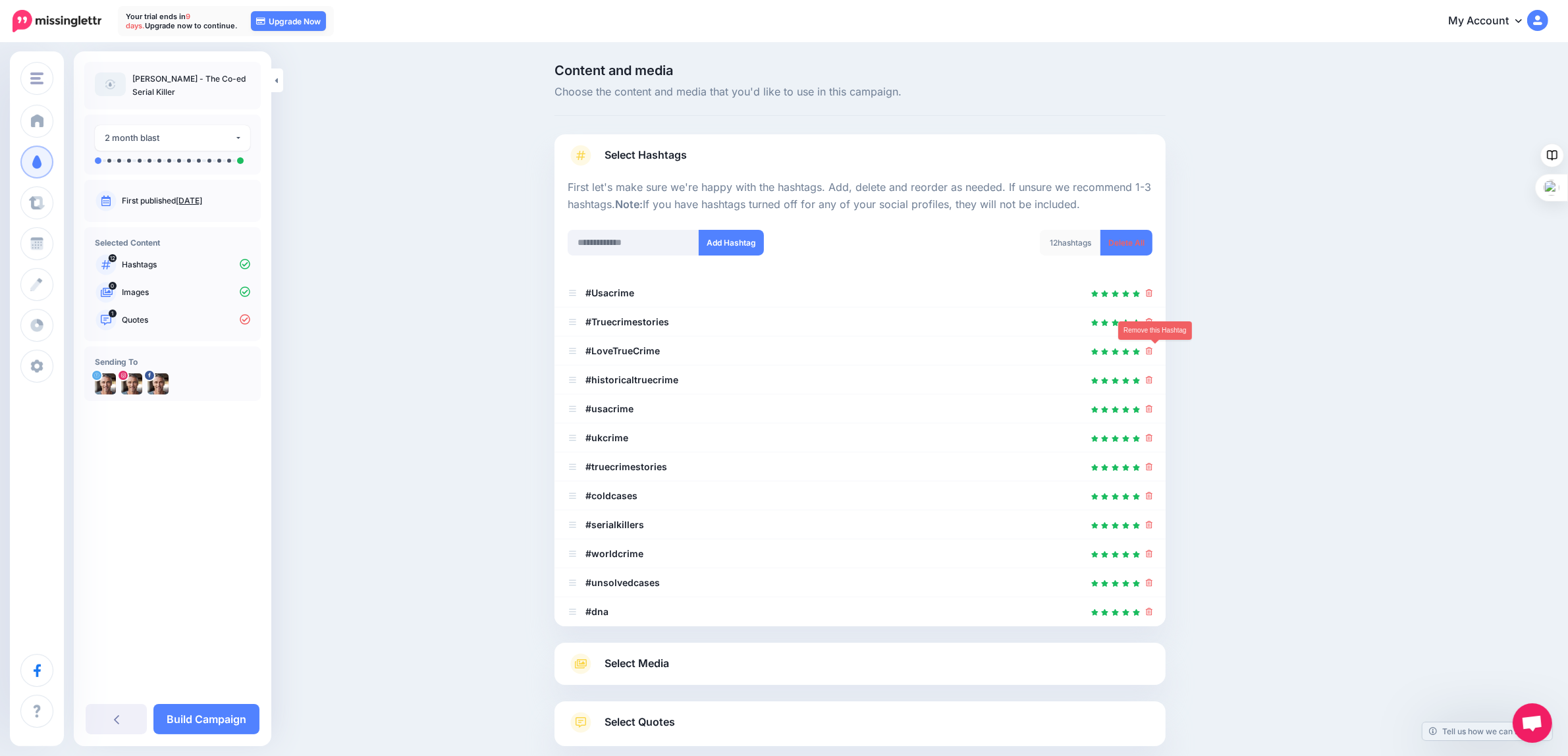
click at [1153, 351] on icon at bounding box center [1150, 351] width 7 height 8
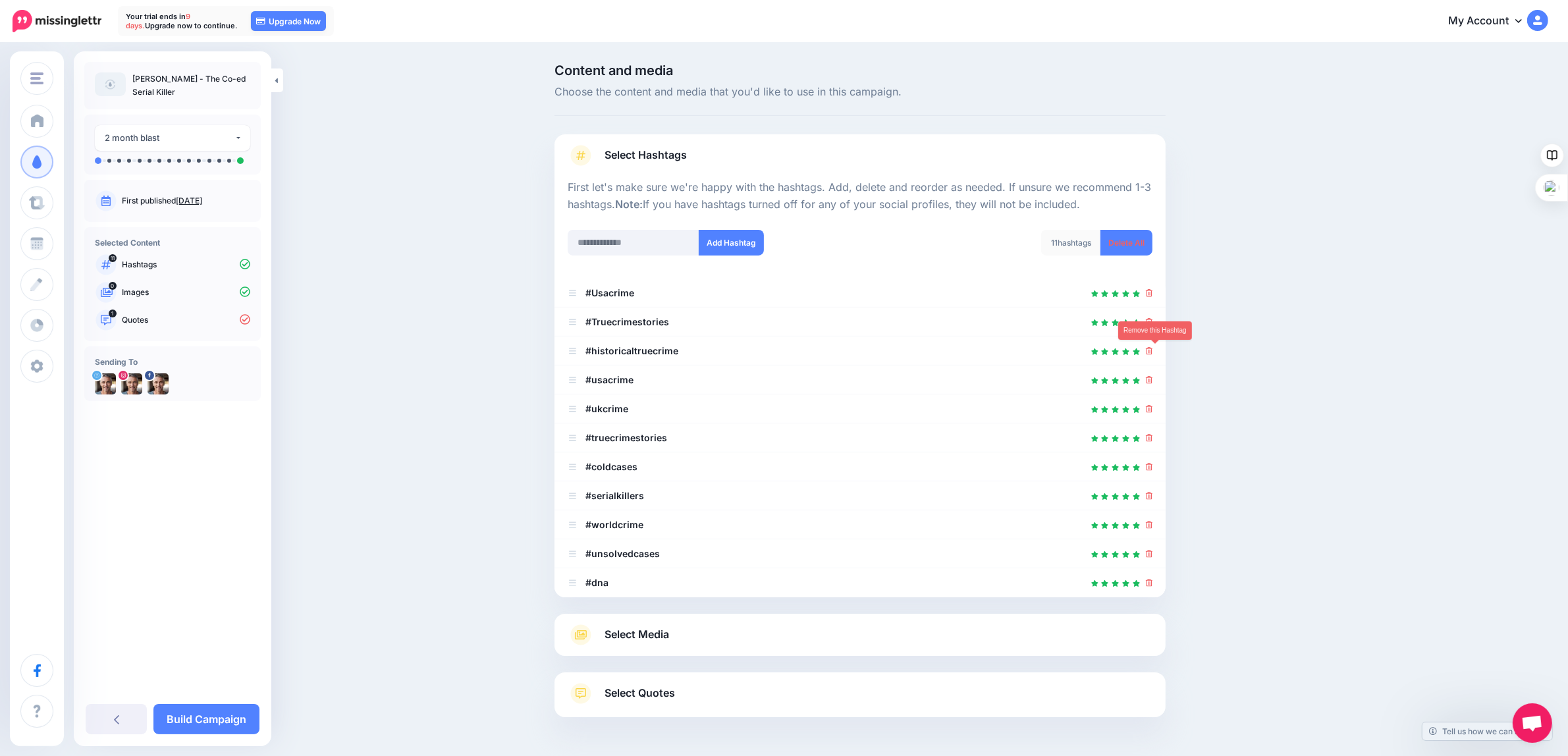
click at [1153, 351] on icon at bounding box center [1150, 351] width 7 height 8
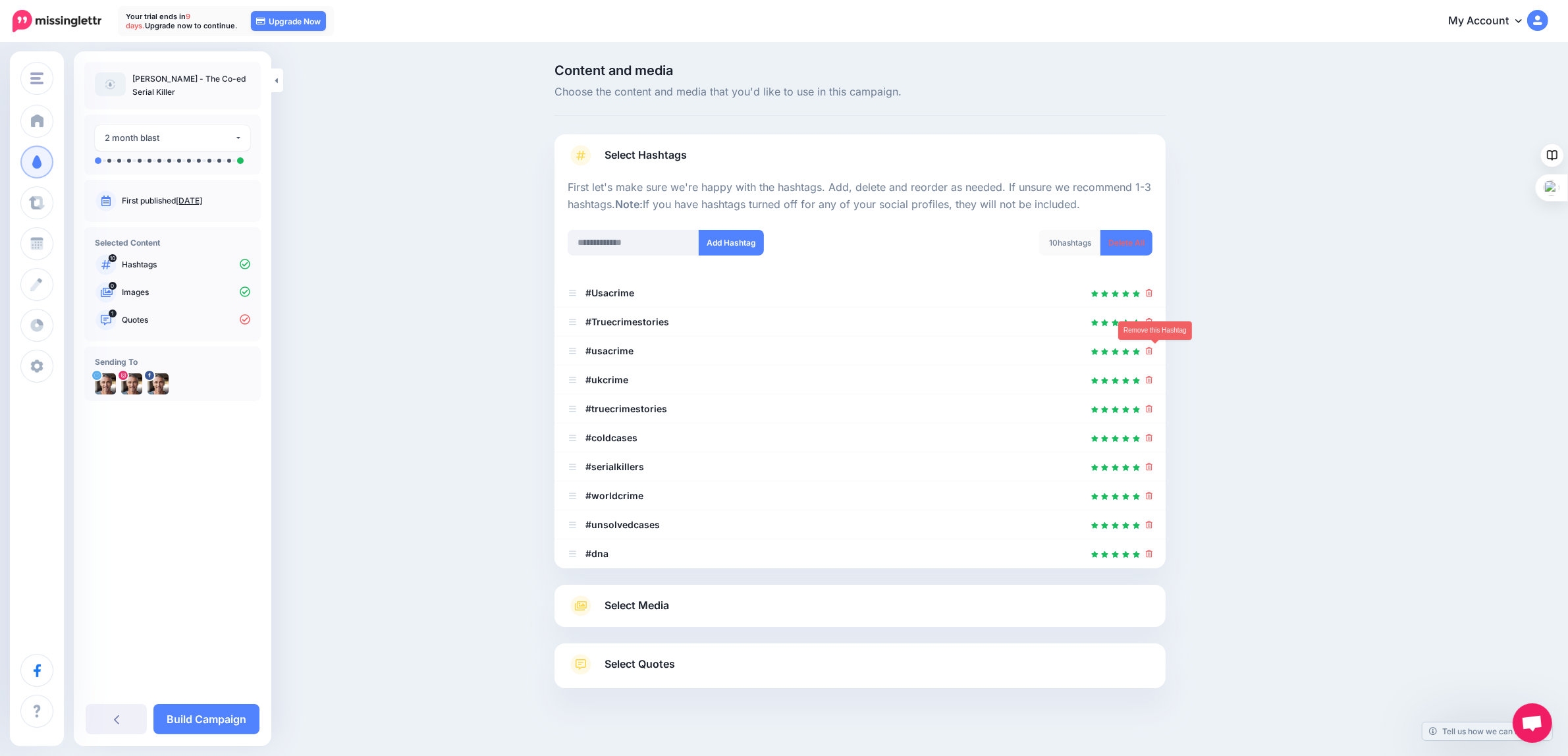
click at [1153, 351] on icon at bounding box center [1150, 351] width 7 height 8
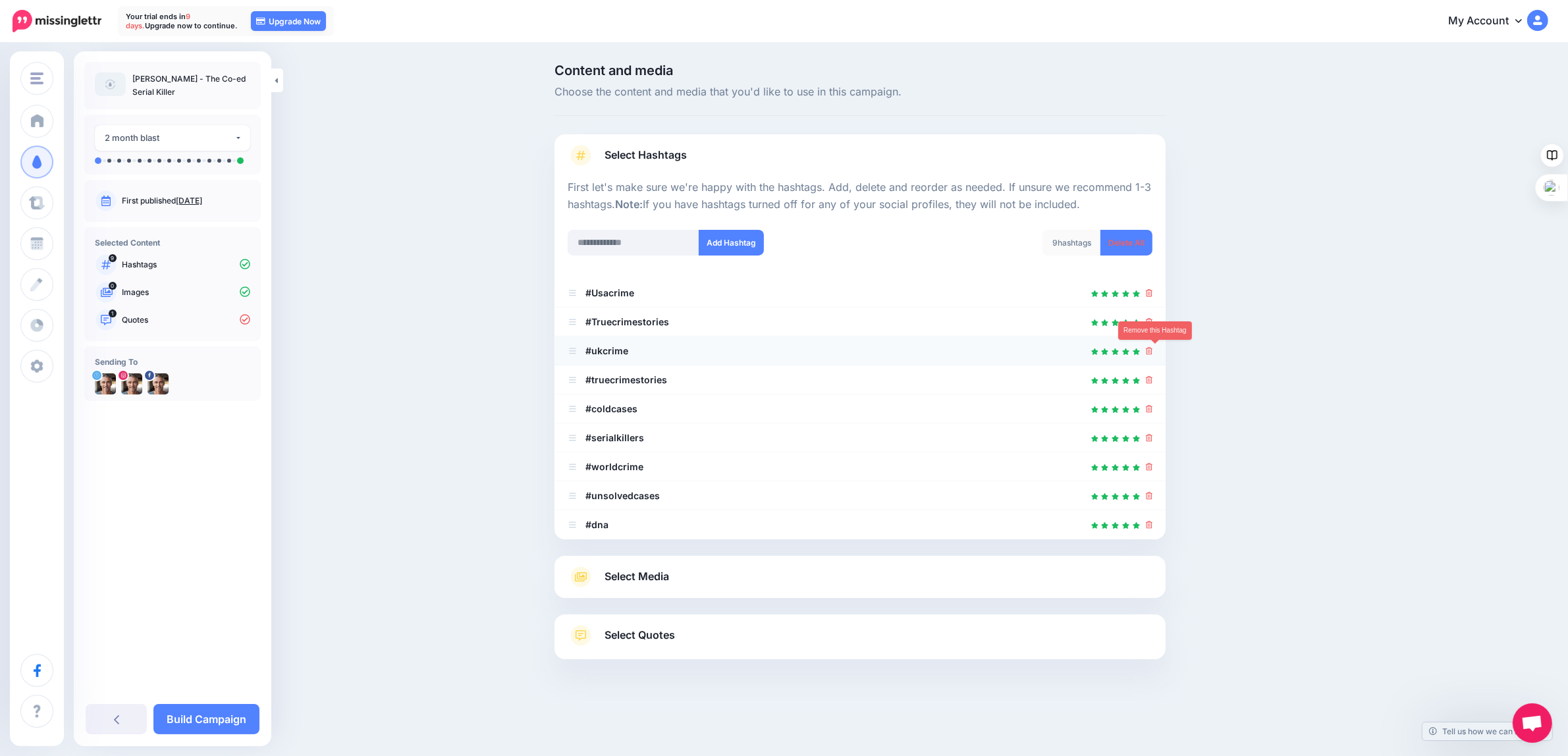
click at [1153, 350] on icon at bounding box center [1150, 351] width 7 height 8
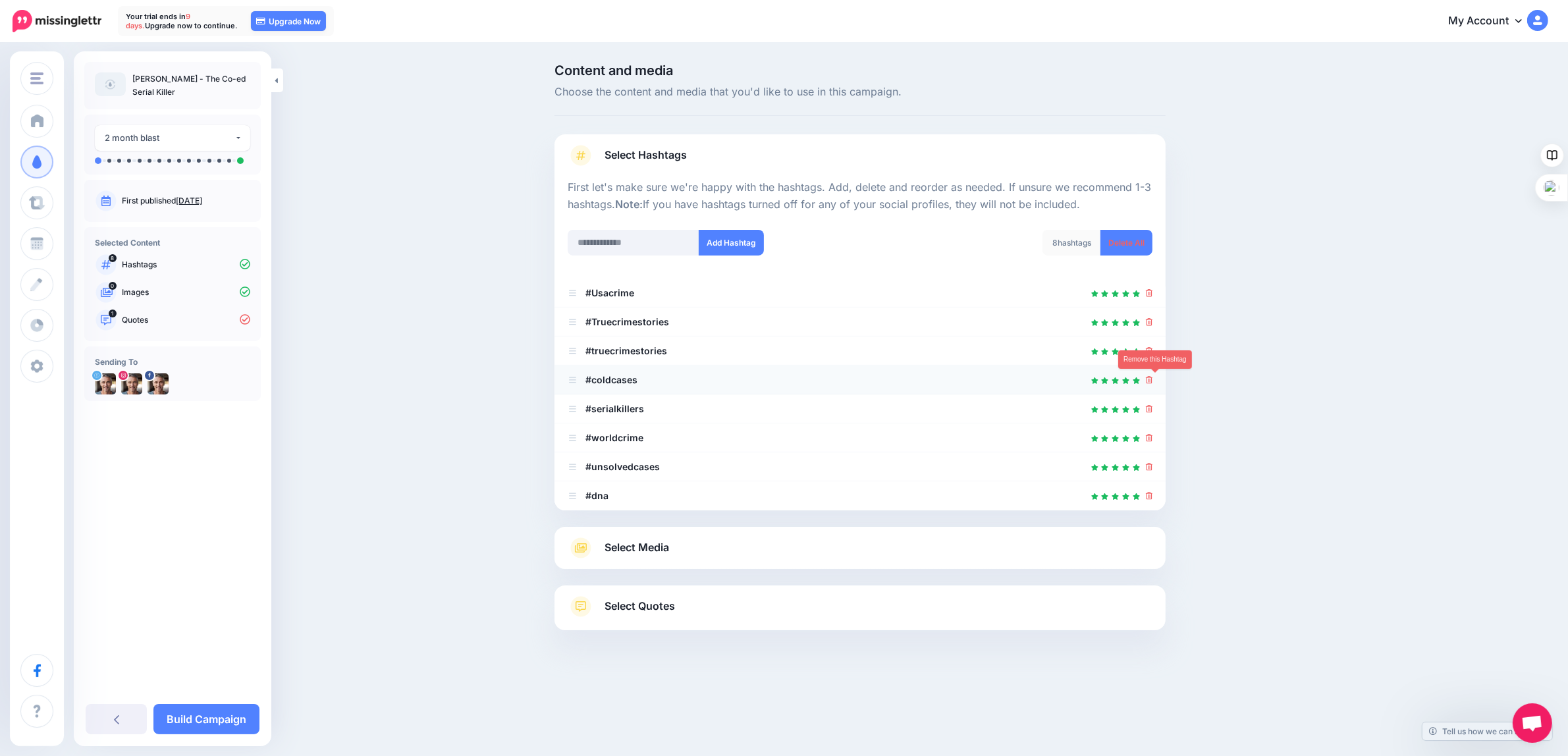
click at [1153, 379] on icon at bounding box center [1150, 379] width 7 height 8
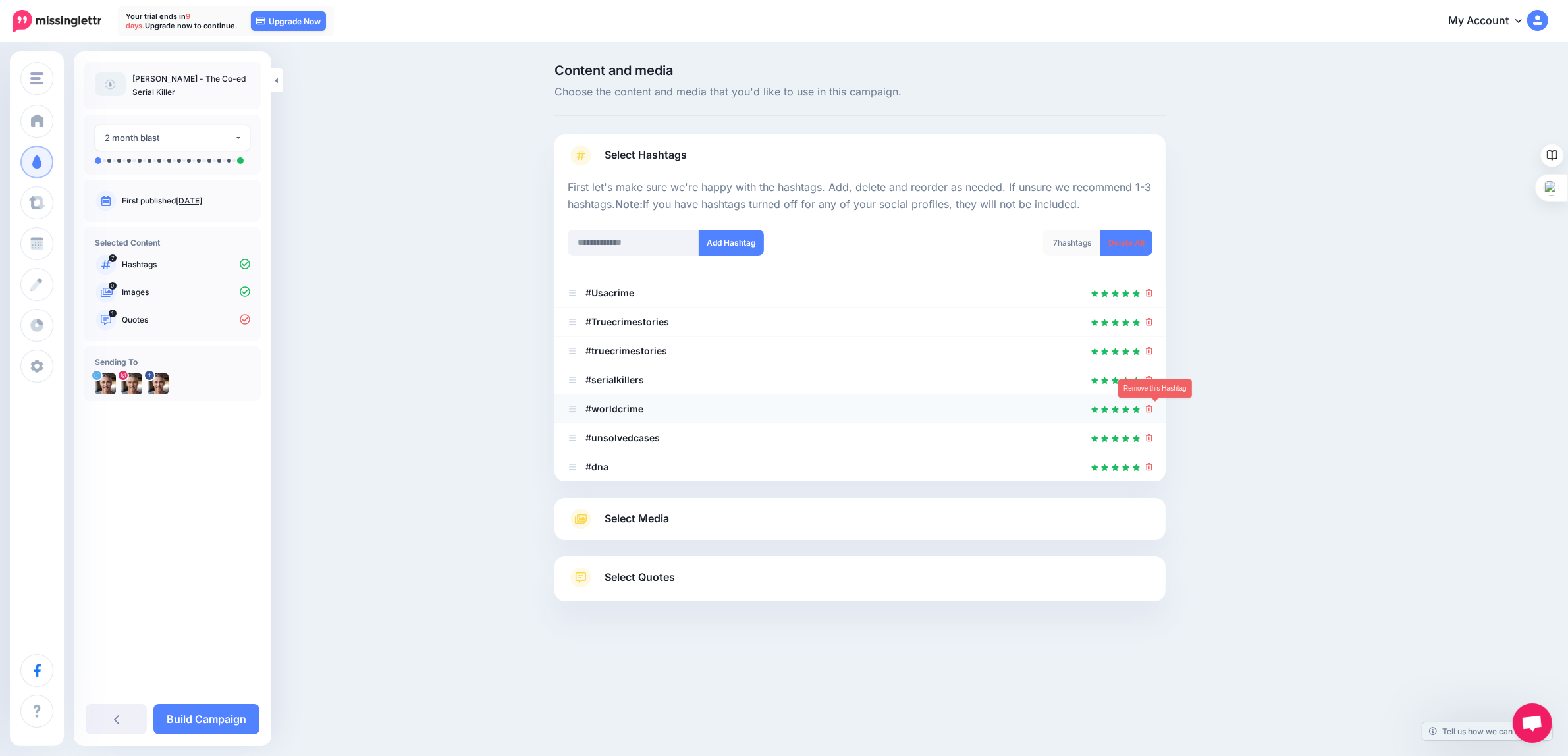
click at [1153, 409] on icon at bounding box center [1150, 409] width 7 height 8
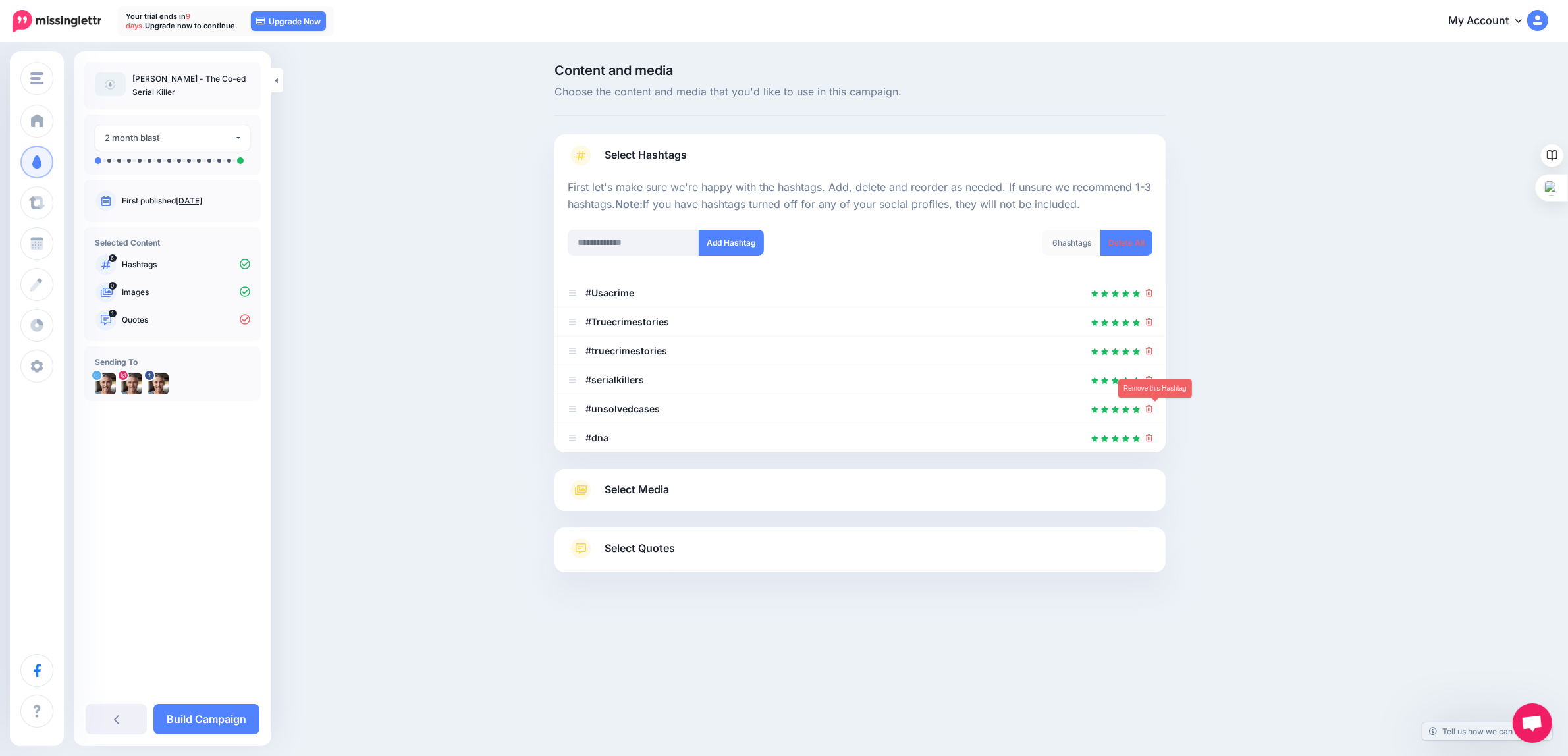
click at [1153, 409] on icon at bounding box center [1150, 409] width 7 height 8
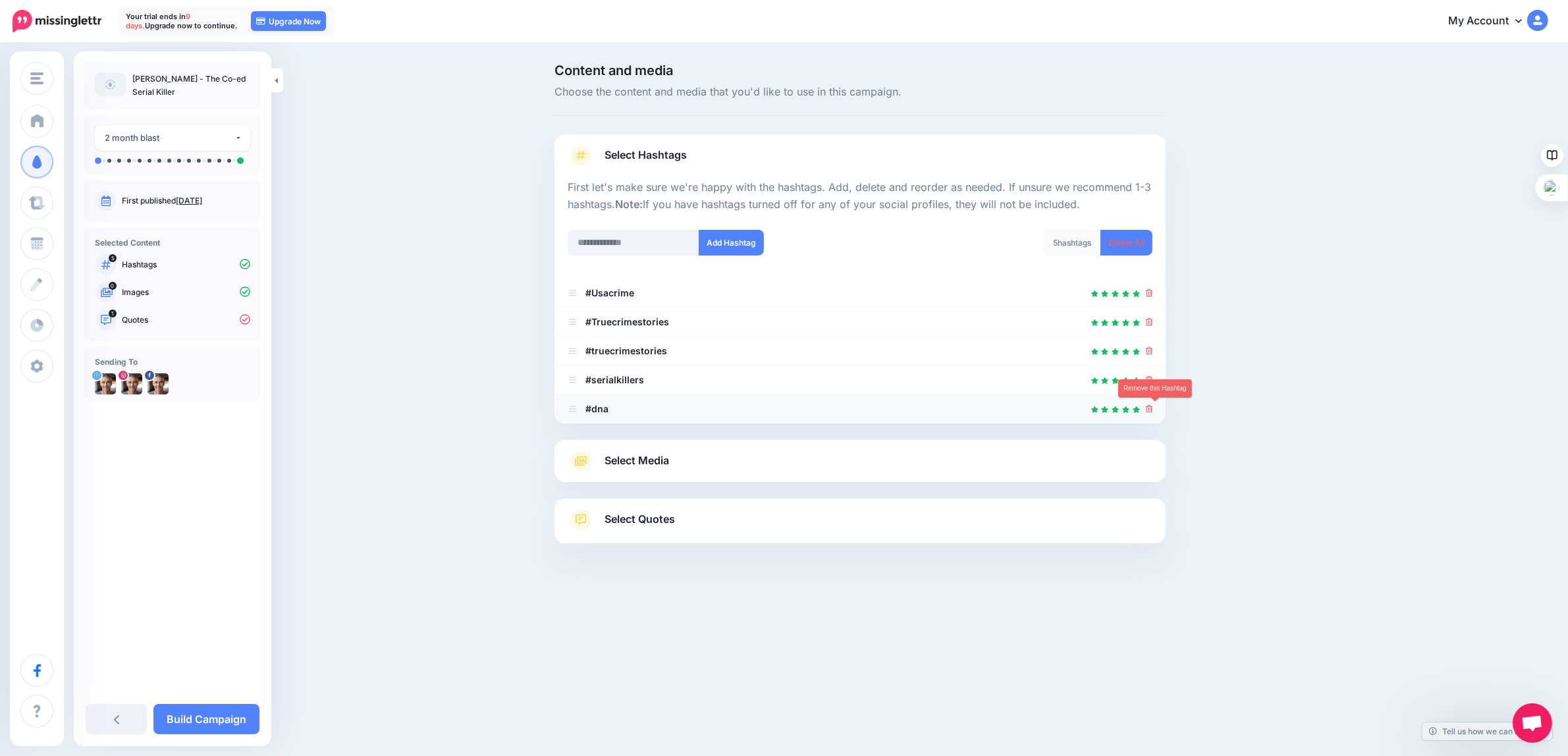
click at [1153, 409] on icon at bounding box center [1150, 409] width 7 height 8
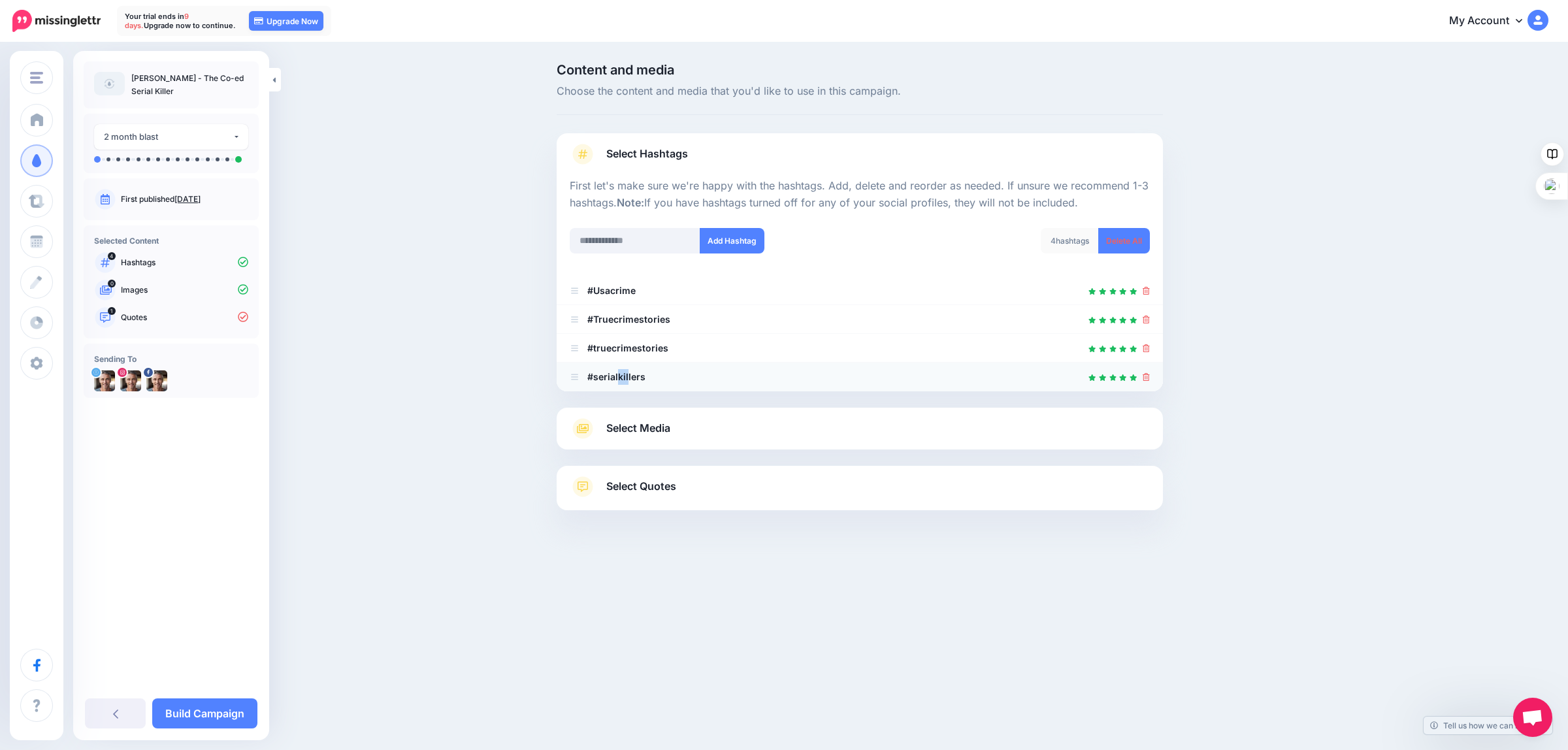
drag, startPoint x: 626, startPoint y: 378, endPoint x: 618, endPoint y: 373, distance: 9.4
click at [618, 373] on b "#serialkillers" at bounding box center [616, 376] width 58 height 11
drag, startPoint x: 572, startPoint y: 374, endPoint x: 576, endPoint y: 286, distance: 88.1
click at [1144, 374] on icon at bounding box center [1146, 376] width 7 height 8
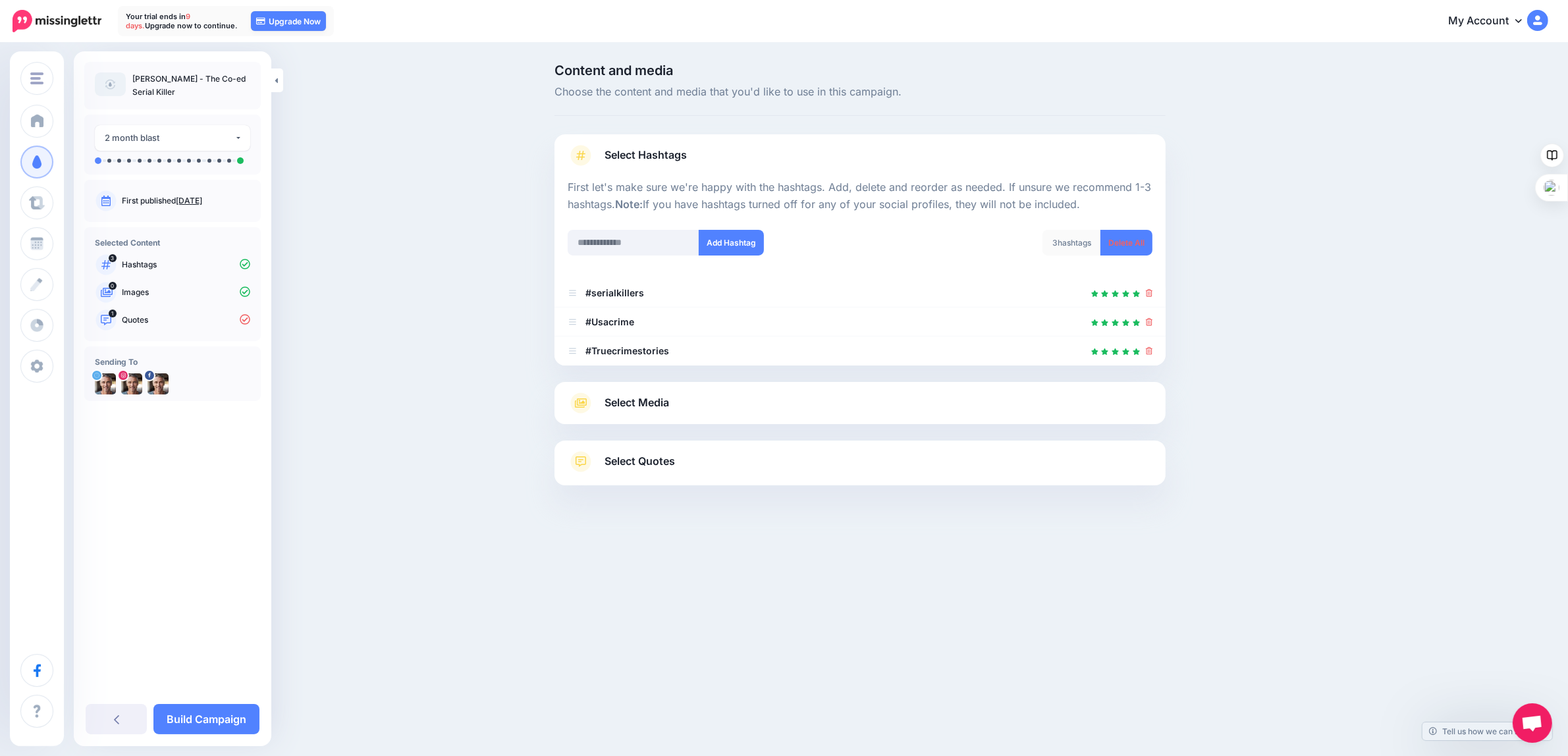
click at [988, 403] on link "Select Media" at bounding box center [860, 403] width 585 height 21
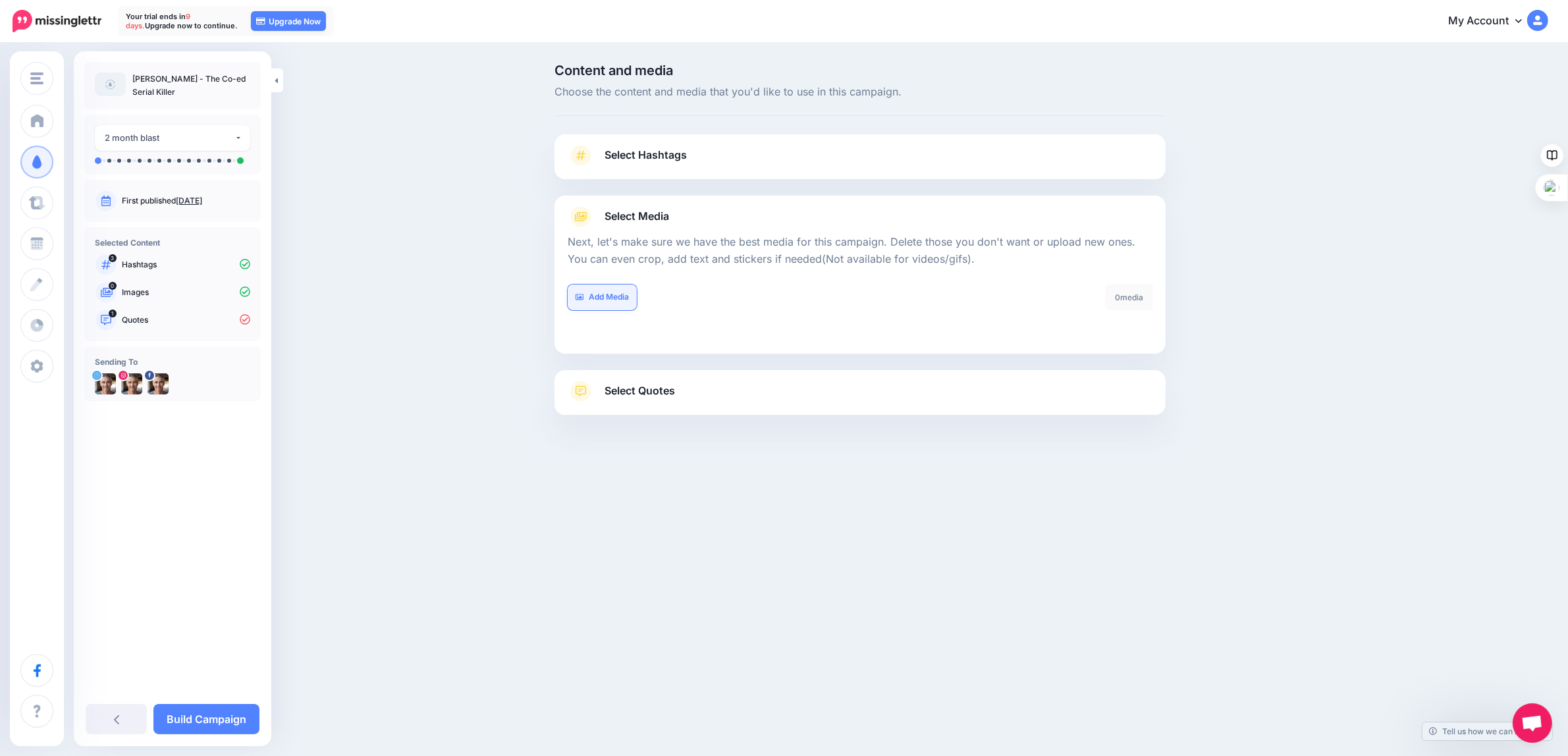
click at [610, 298] on link "Add Media" at bounding box center [603, 297] width 69 height 25
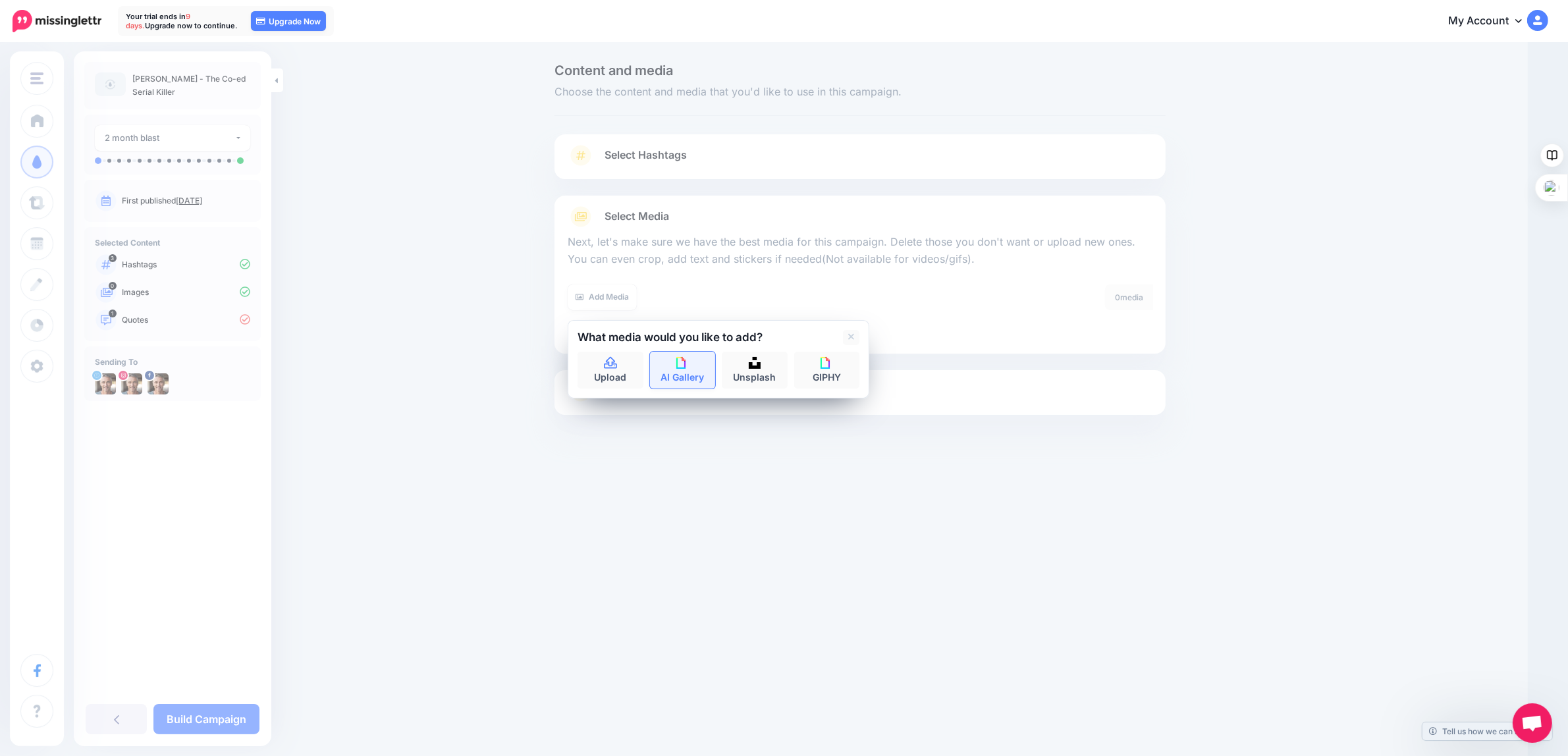
click at [683, 371] on link "AI Gallery" at bounding box center [683, 370] width 66 height 37
click at [594, 337] on icon at bounding box center [590, 337] width 7 height 7
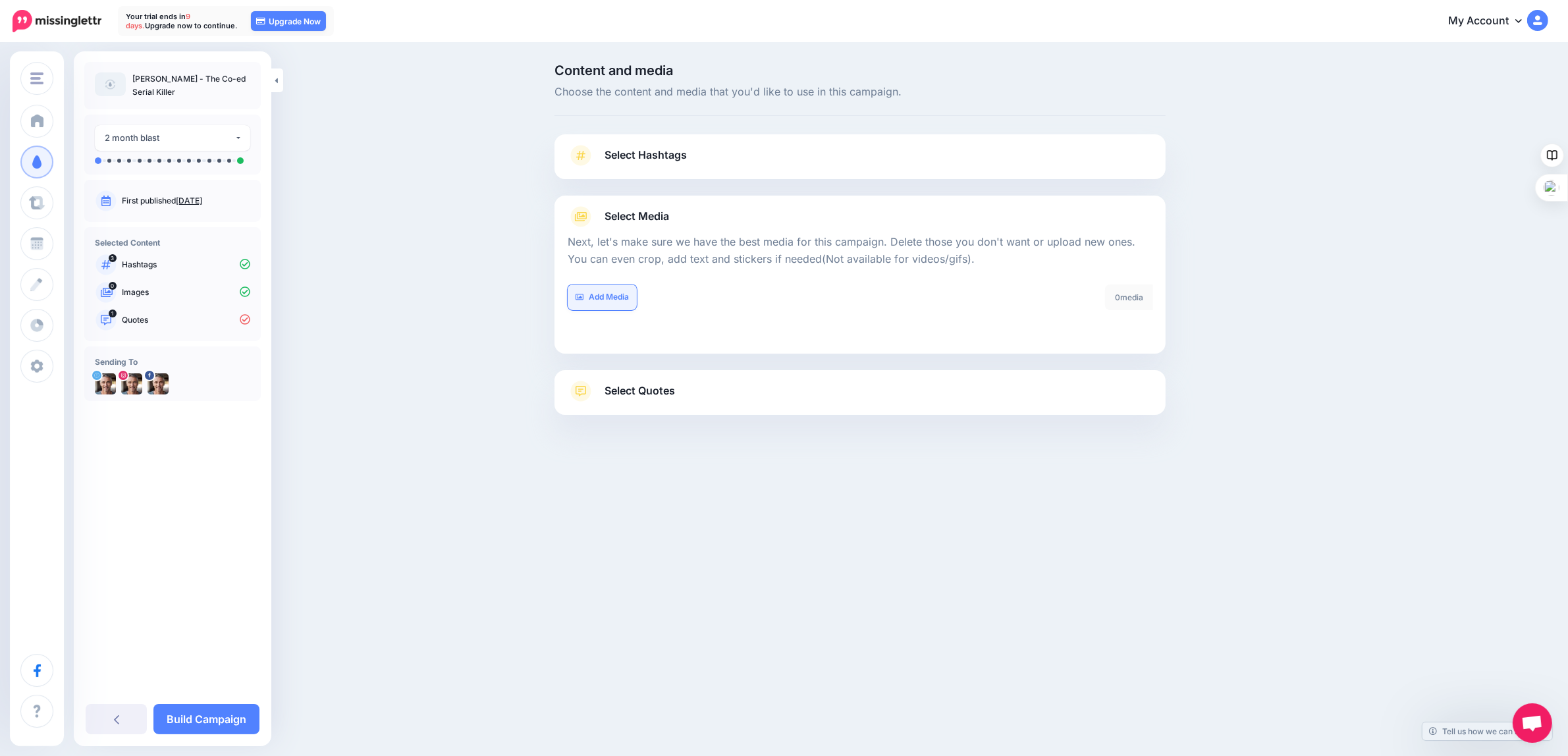
click at [617, 294] on link "Add Media" at bounding box center [603, 297] width 69 height 25
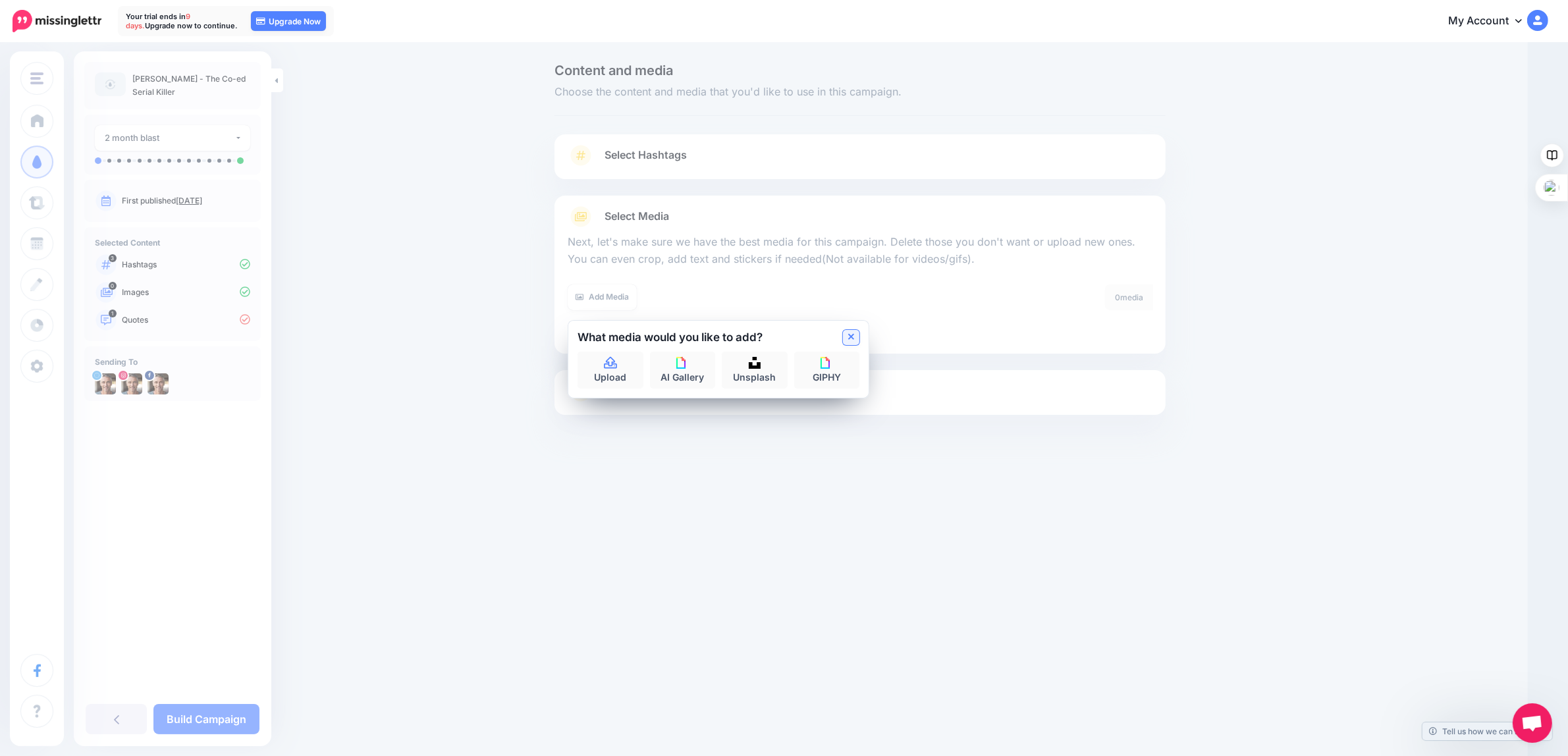
click at [855, 333] on icon at bounding box center [851, 338] width 7 height 10
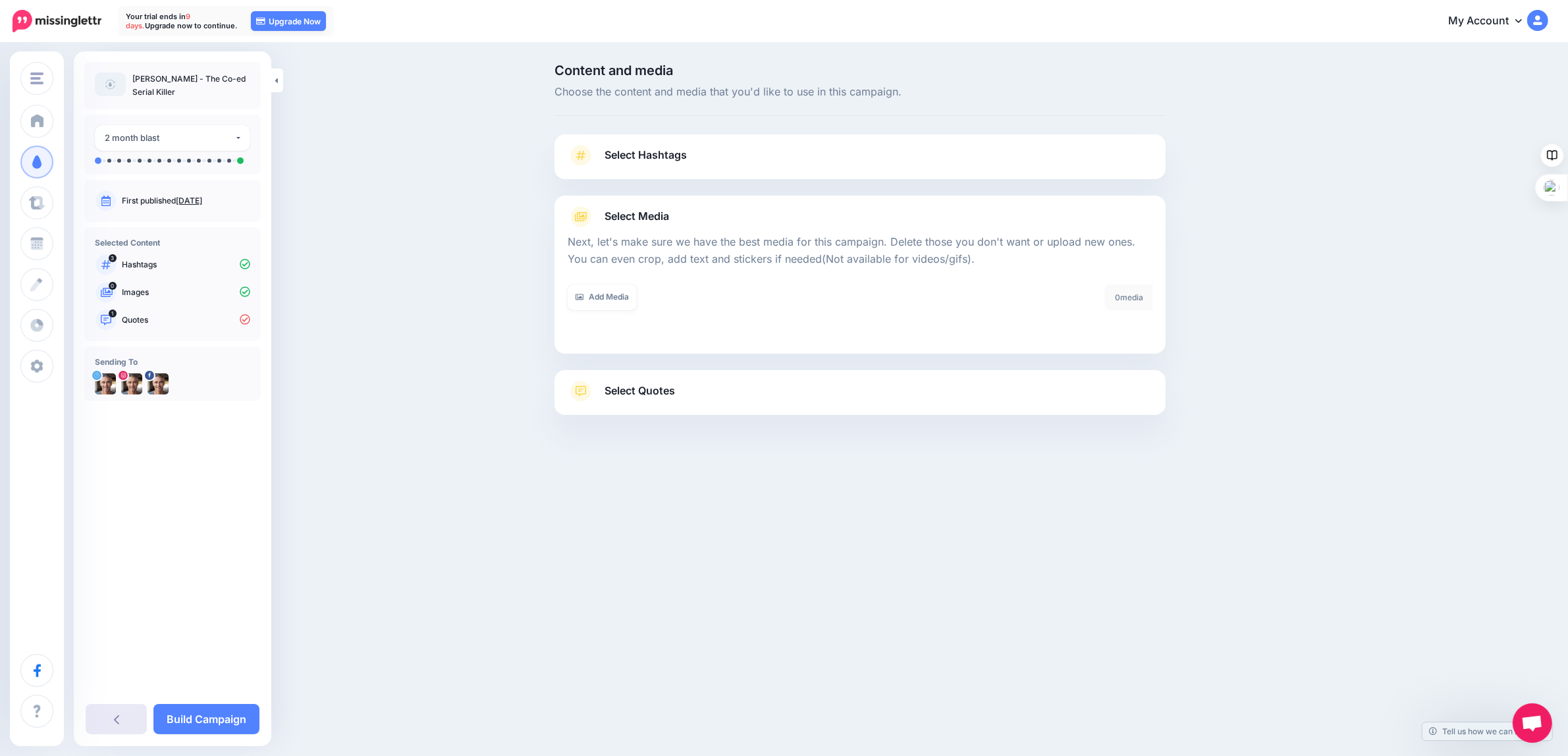
click at [118, 722] on icon at bounding box center [116, 719] width 5 height 10
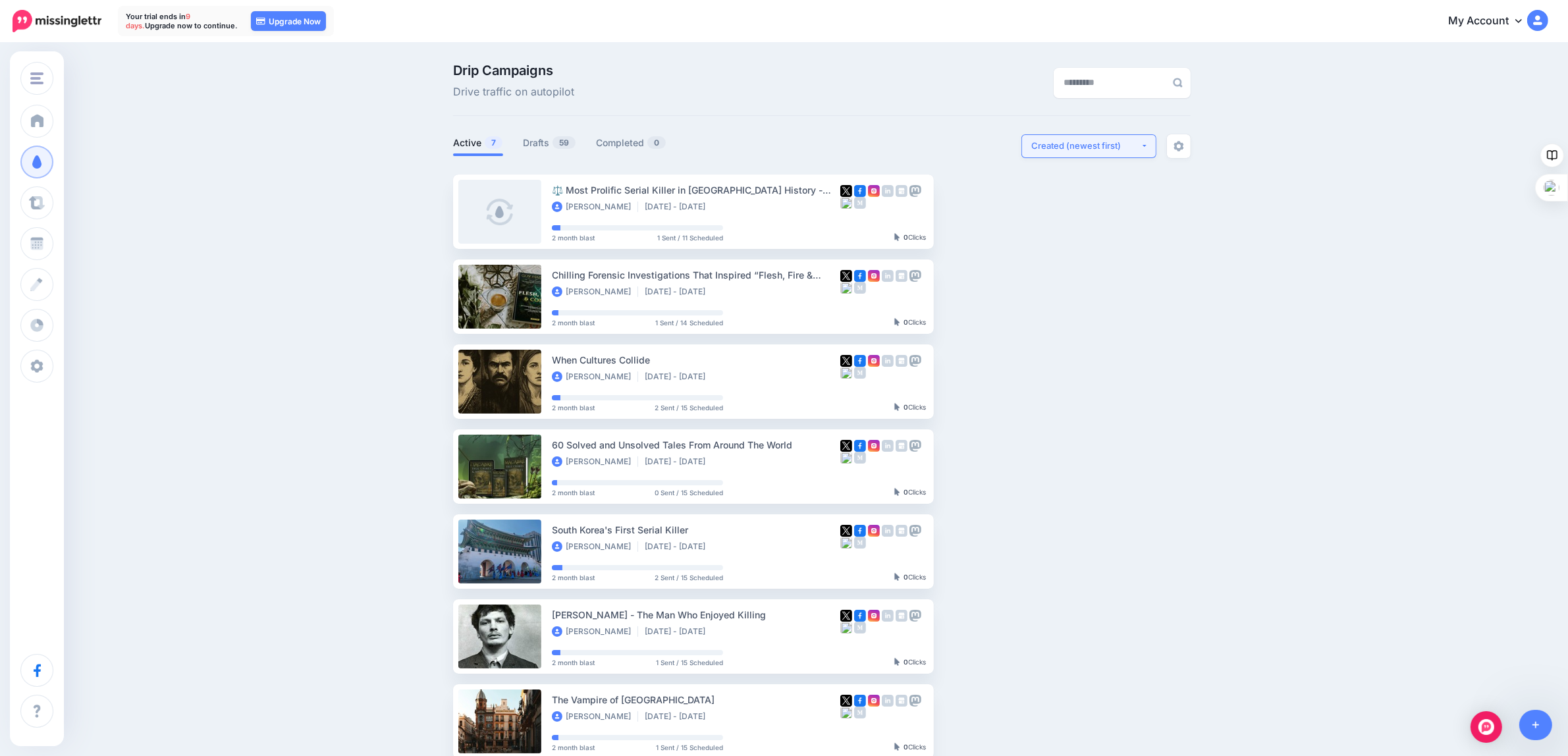
click at [1074, 148] on div "Created (newest first)" at bounding box center [1086, 146] width 109 height 13
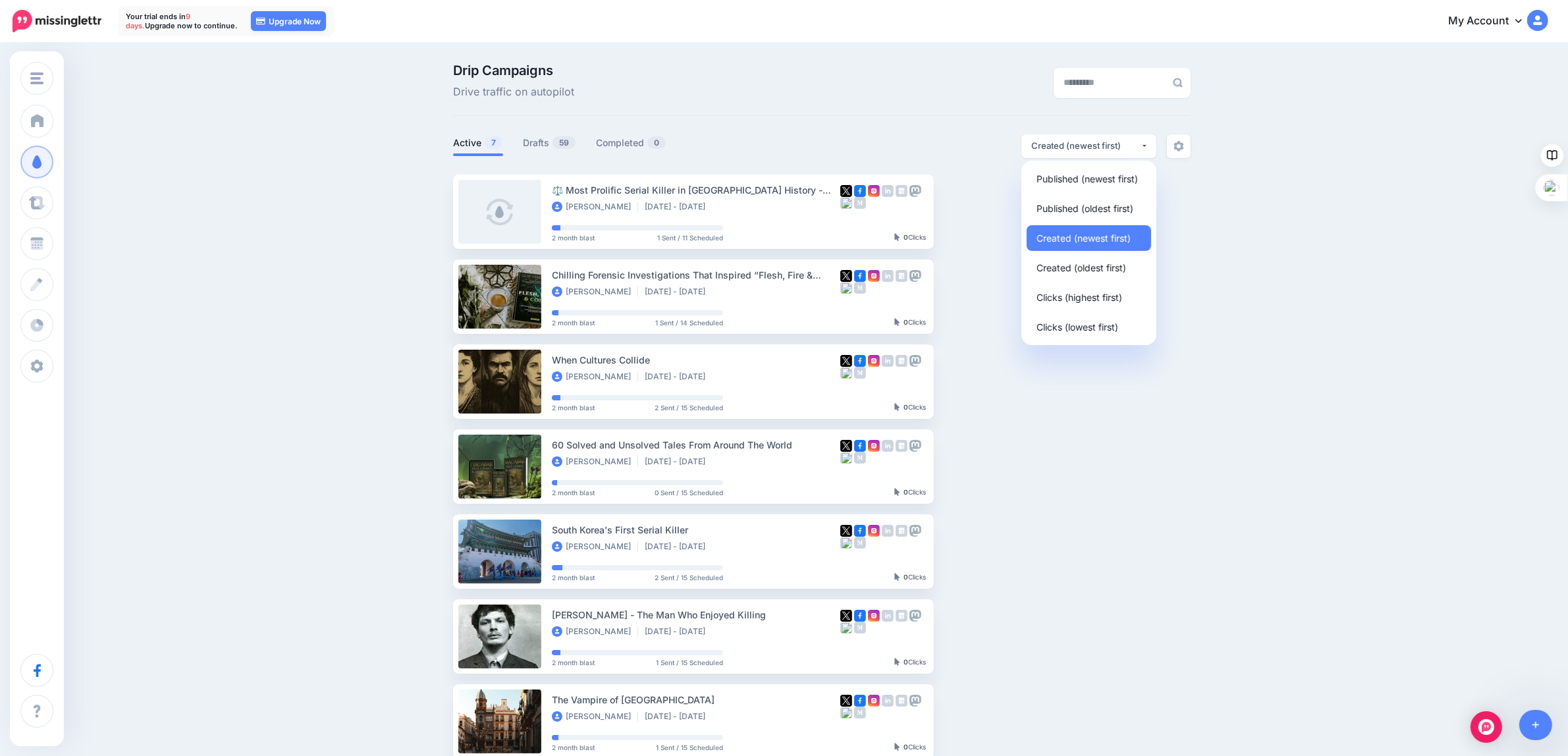
click at [1106, 389] on ul "⚖️ Most Prolific Serial Killer in [GEOGRAPHIC_DATA] History - [PERSON_NAME] [PE…" at bounding box center [822, 466] width 738 height 585
